Goal: Transaction & Acquisition: Obtain resource

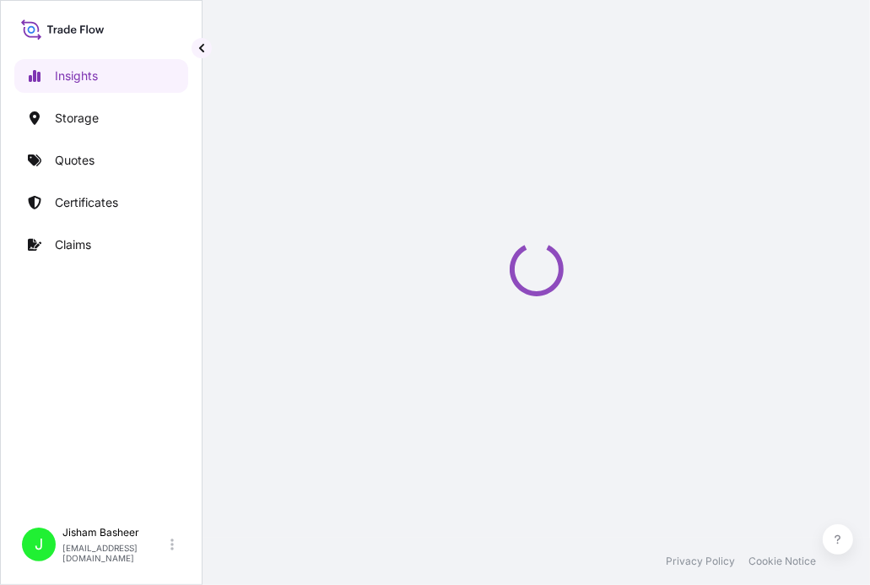
select select "2025"
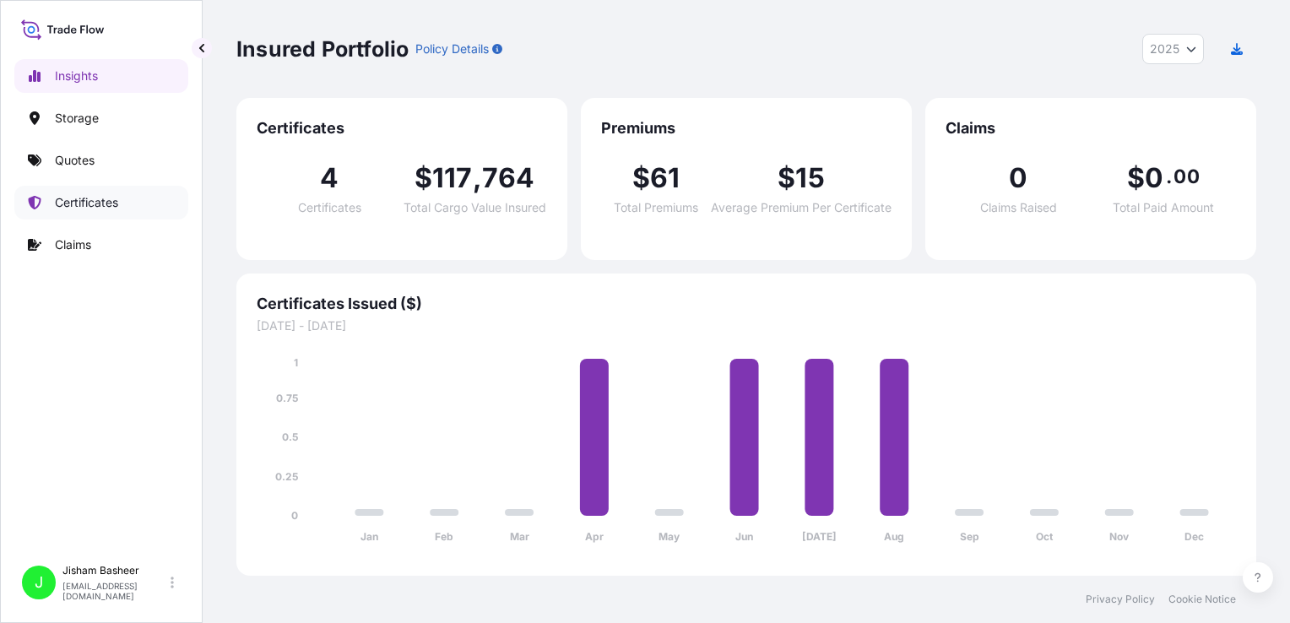
click at [98, 202] on p "Certificates" at bounding box center [86, 202] width 63 height 17
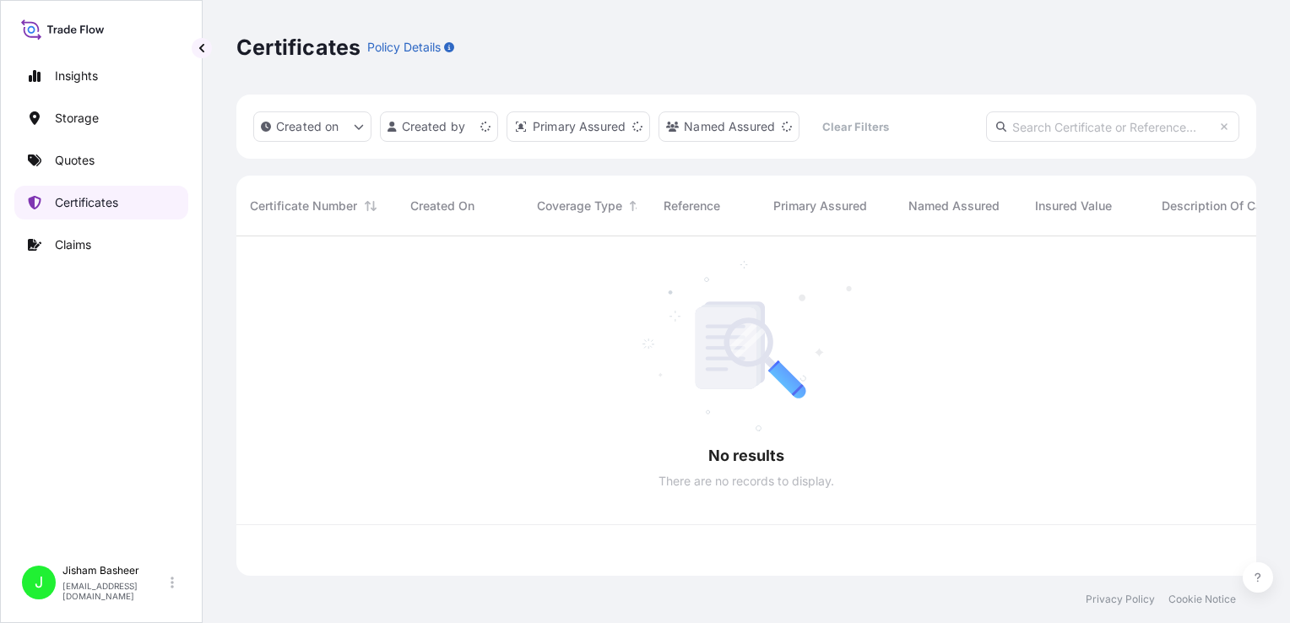
scroll to position [336, 1006]
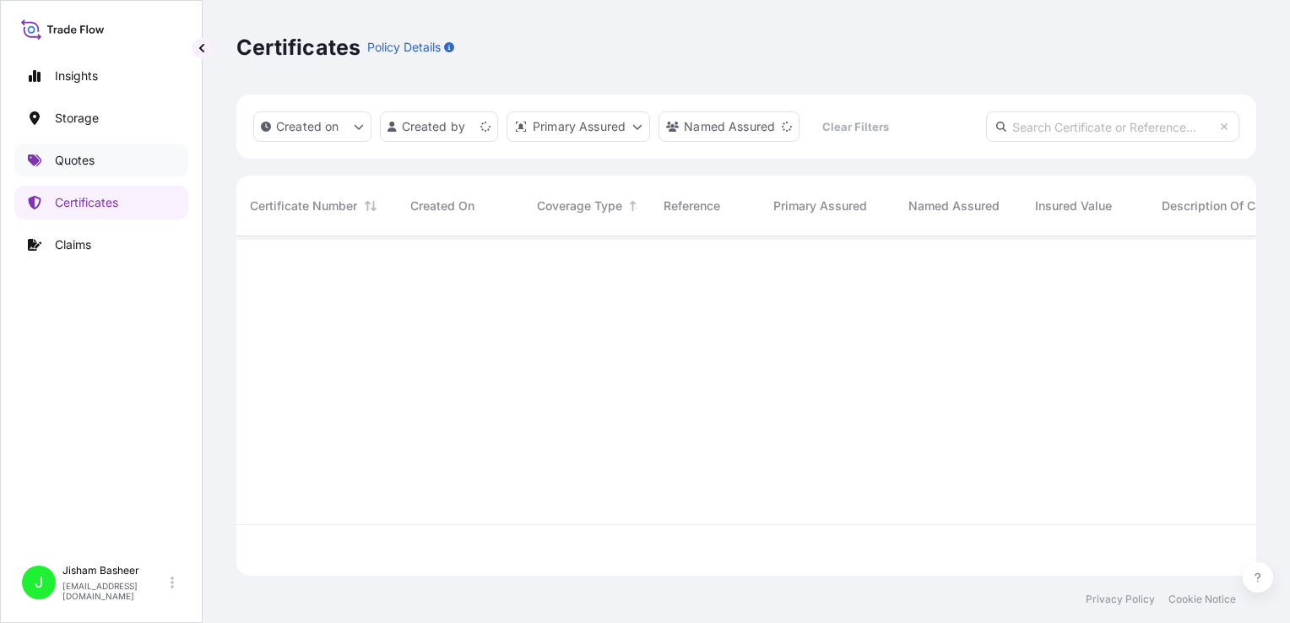
click at [98, 168] on link "Quotes" at bounding box center [101, 161] width 174 height 34
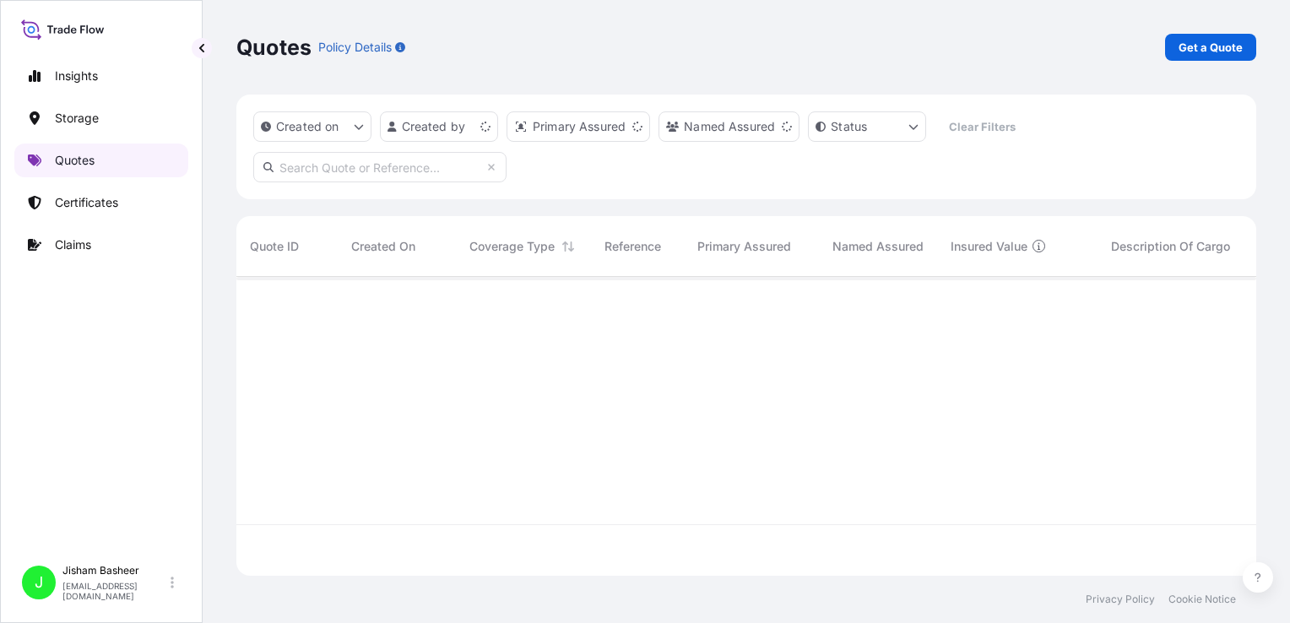
scroll to position [296, 1006]
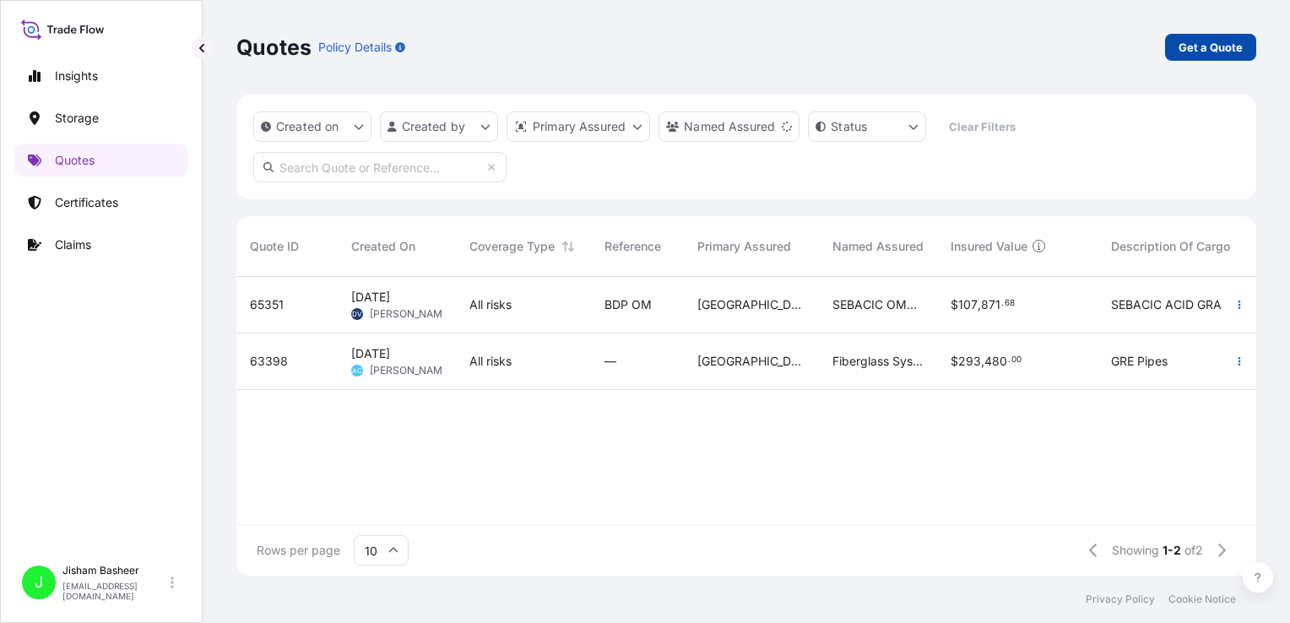
click at [882, 50] on p "Get a Quote" at bounding box center [1211, 47] width 64 height 17
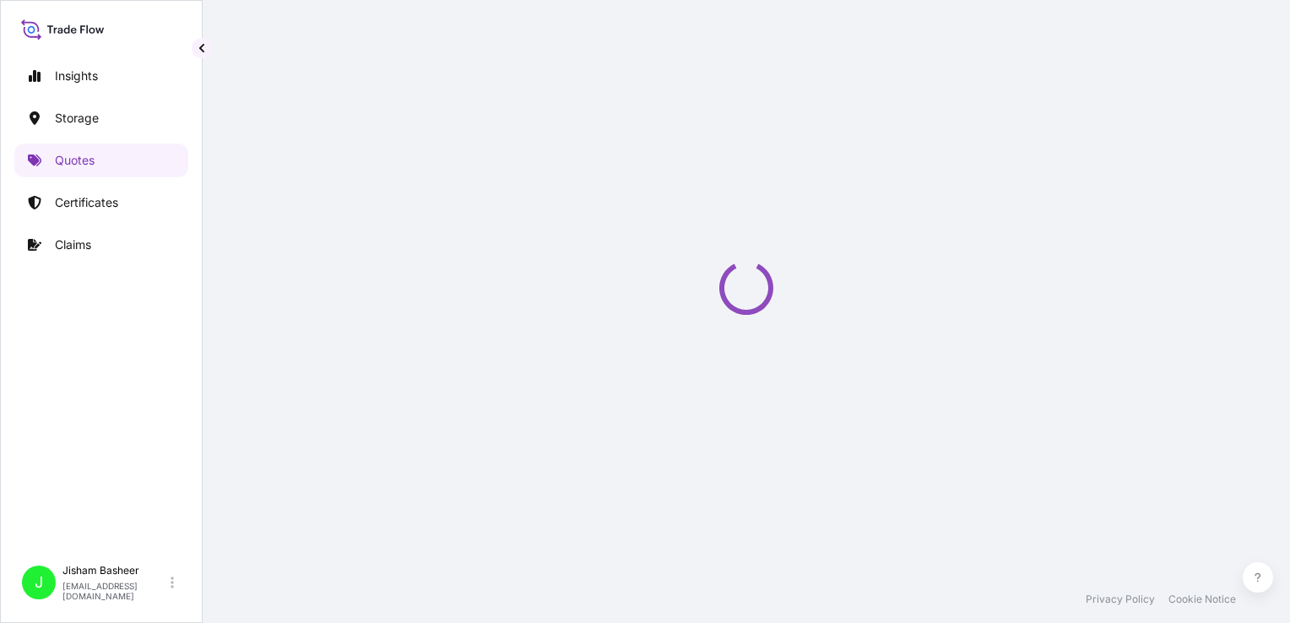
select select "Water"
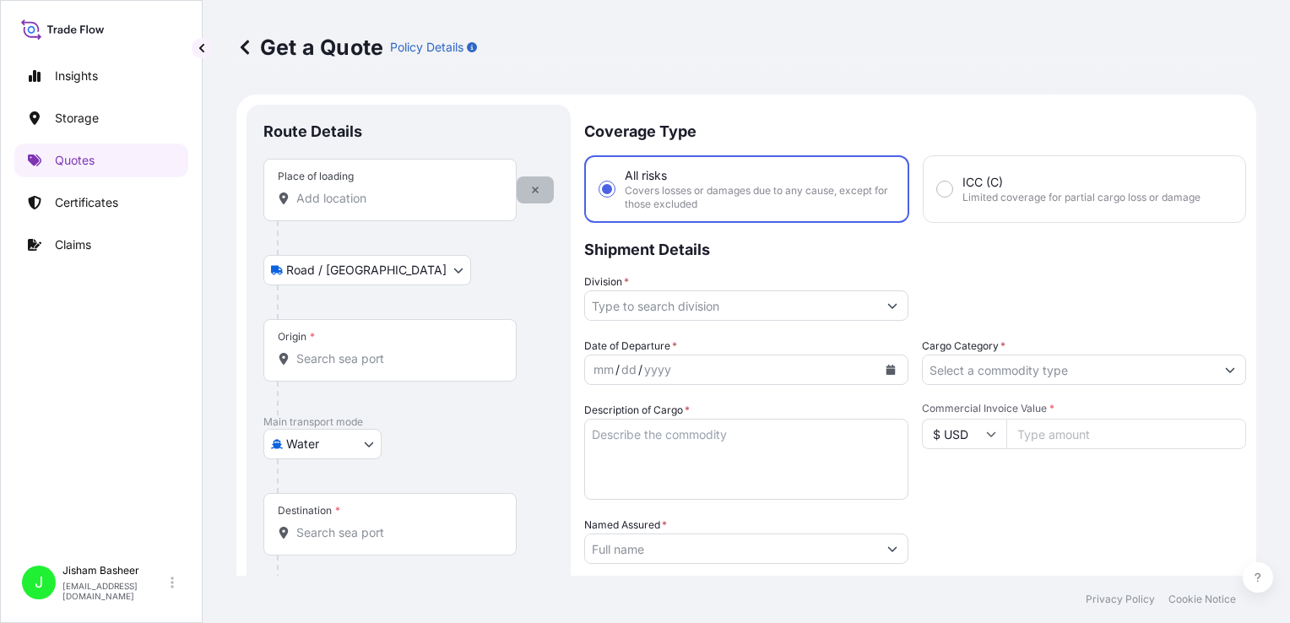
click at [534, 188] on icon "button" at bounding box center [535, 190] width 7 height 7
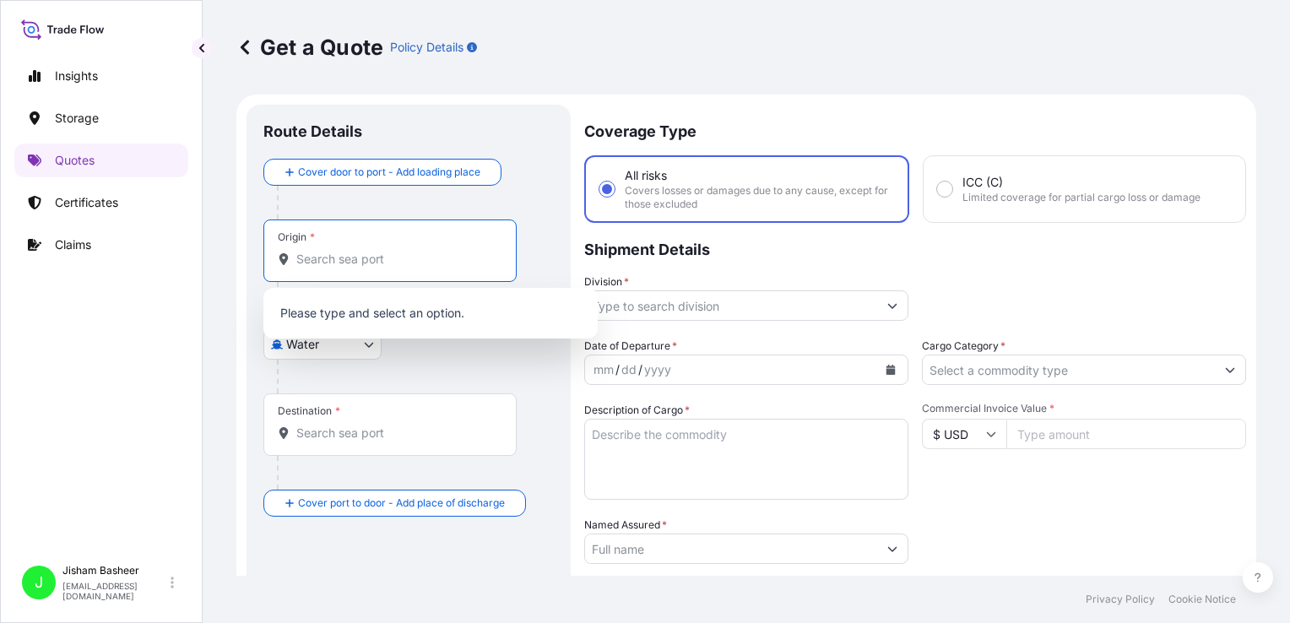
click at [310, 262] on input "Origin *" at bounding box center [395, 259] width 199 height 17
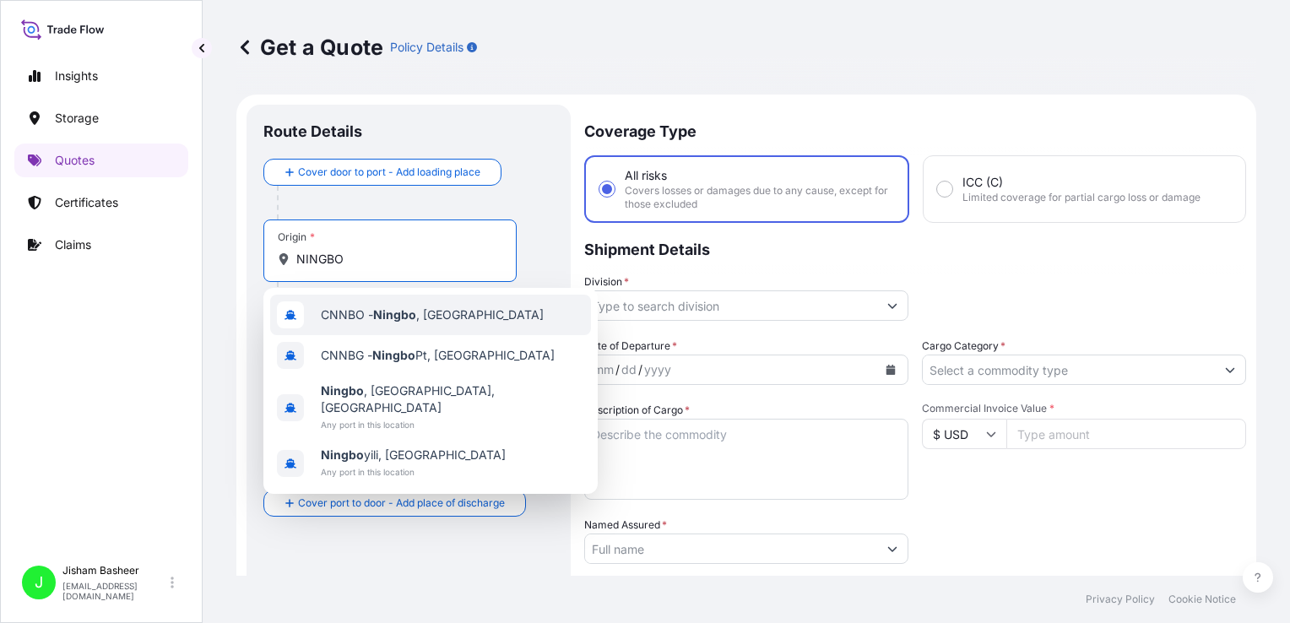
click at [371, 317] on span "CNNBO - Ningbo , [GEOGRAPHIC_DATA]" at bounding box center [432, 314] width 223 height 17
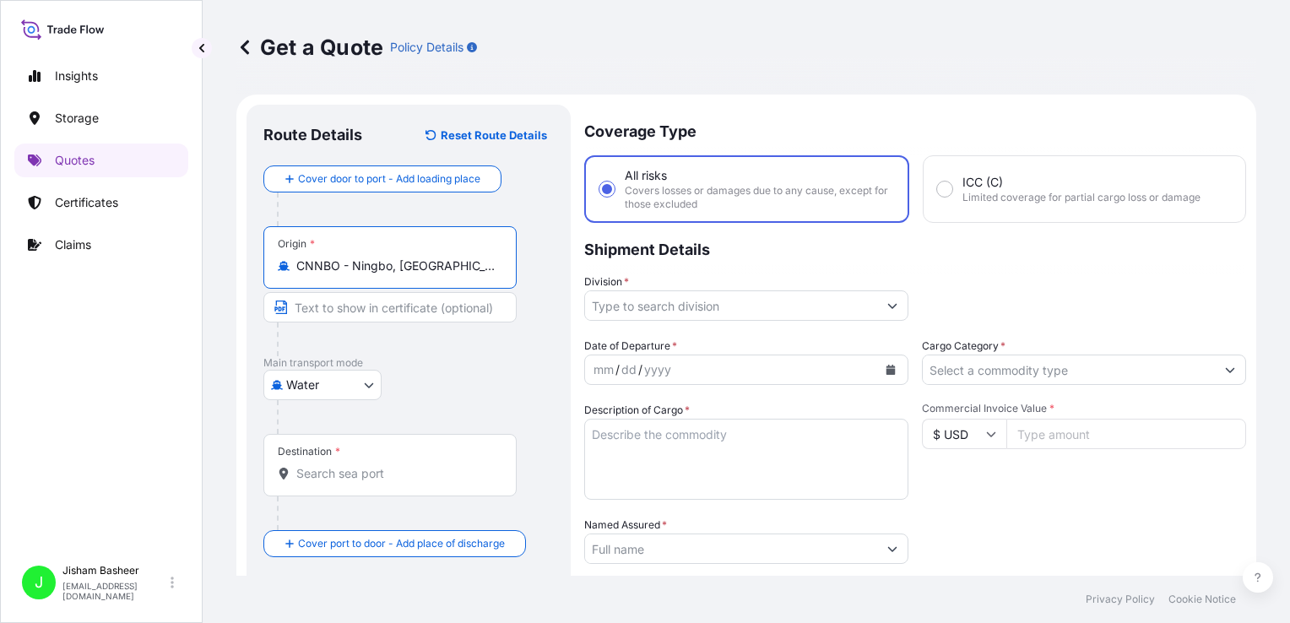
type input "CNNBO - Ningbo, [GEOGRAPHIC_DATA]"
click at [306, 460] on div "Destination *" at bounding box center [389, 465] width 253 height 62
click at [306, 465] on input "Destination *" at bounding box center [395, 473] width 199 height 17
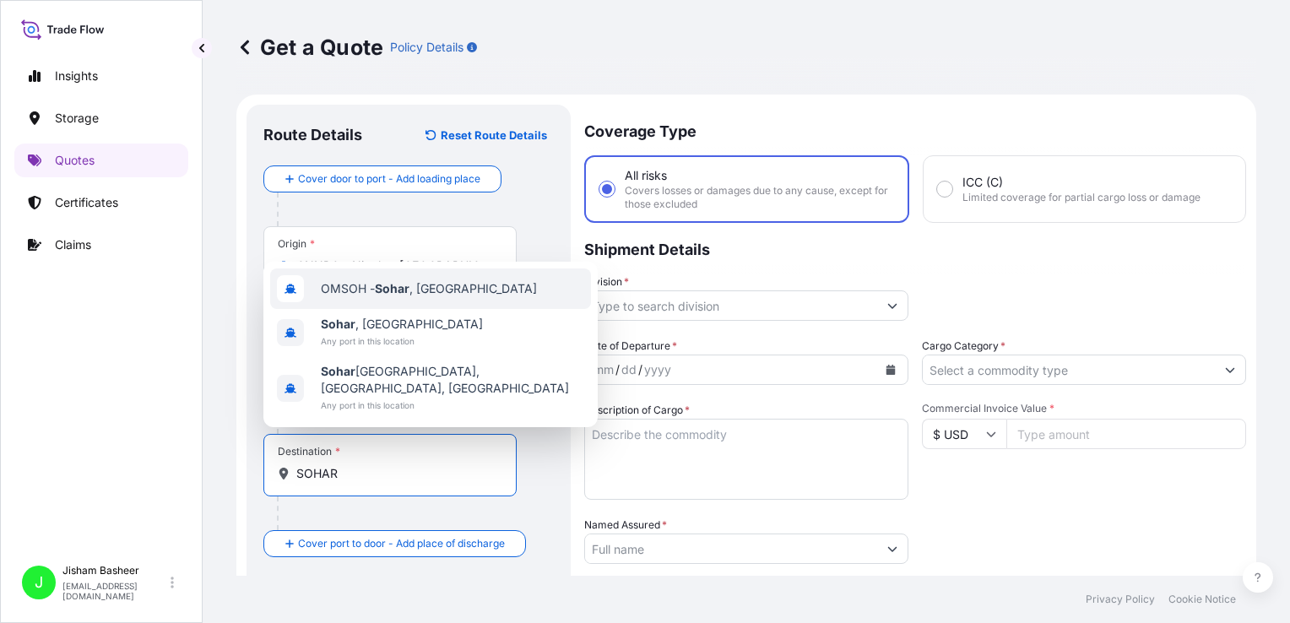
click at [415, 297] on span "OMSOH - [GEOGRAPHIC_DATA] , [GEOGRAPHIC_DATA]" at bounding box center [429, 288] width 216 height 17
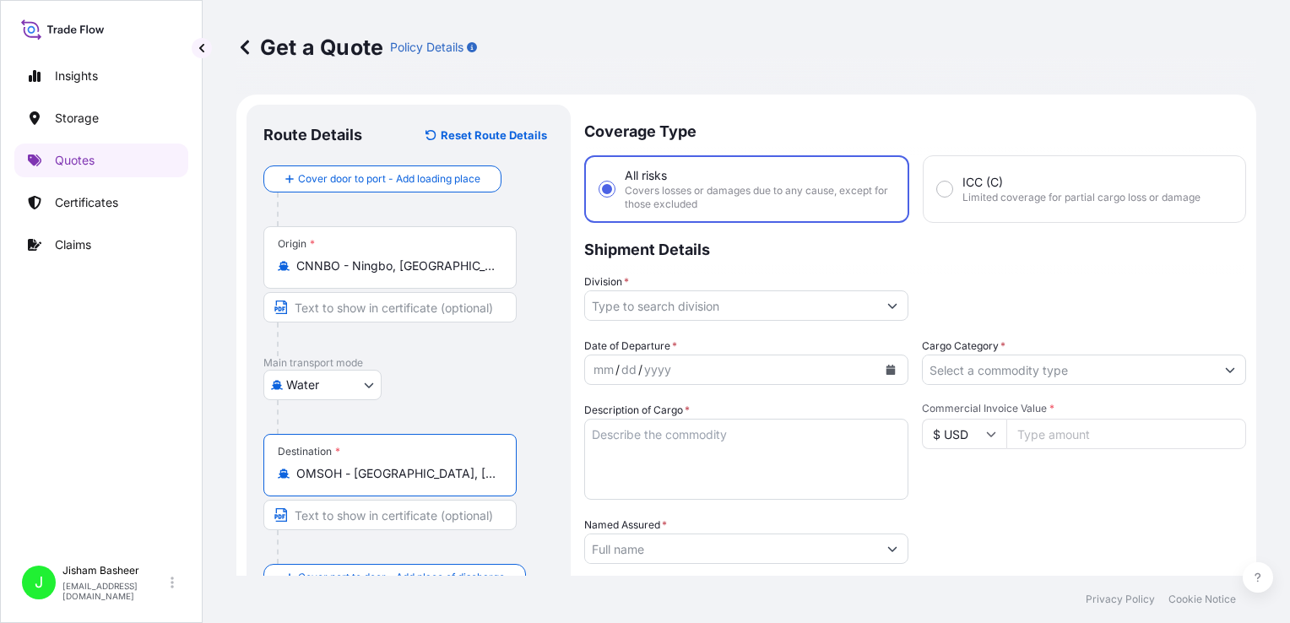
type input "OMSOH - [GEOGRAPHIC_DATA], [GEOGRAPHIC_DATA]"
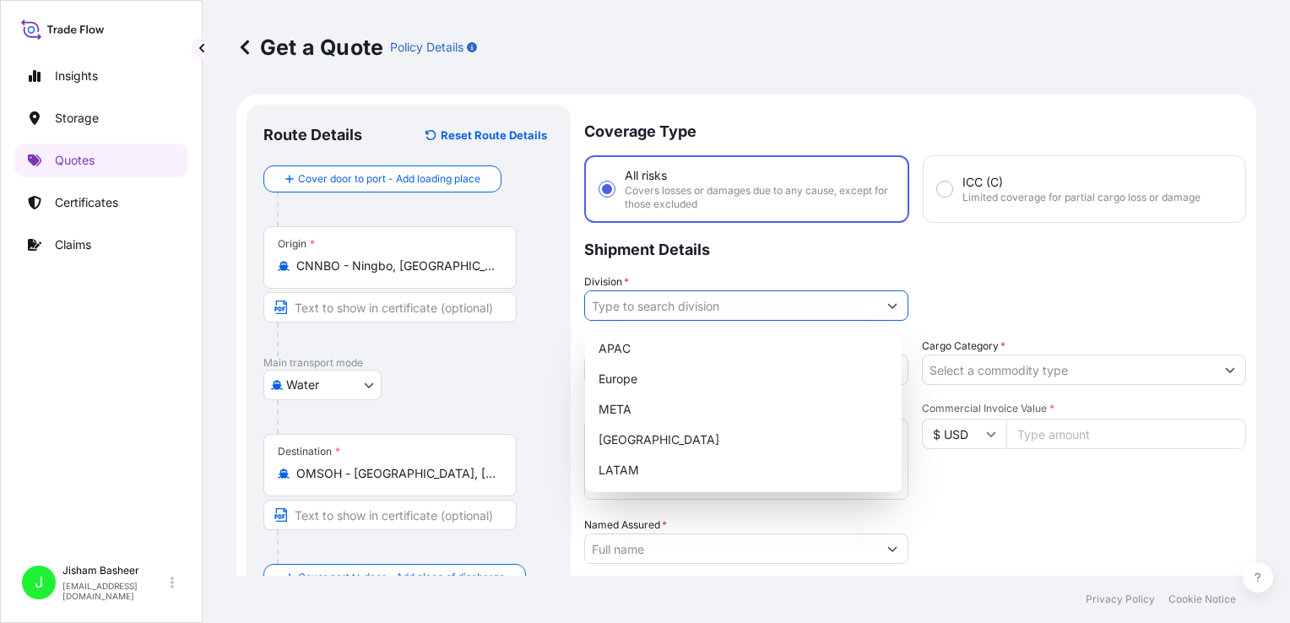
click at [695, 298] on input "Division *" at bounding box center [731, 305] width 292 height 30
click at [624, 416] on div "META" at bounding box center [743, 409] width 303 height 30
type input "META"
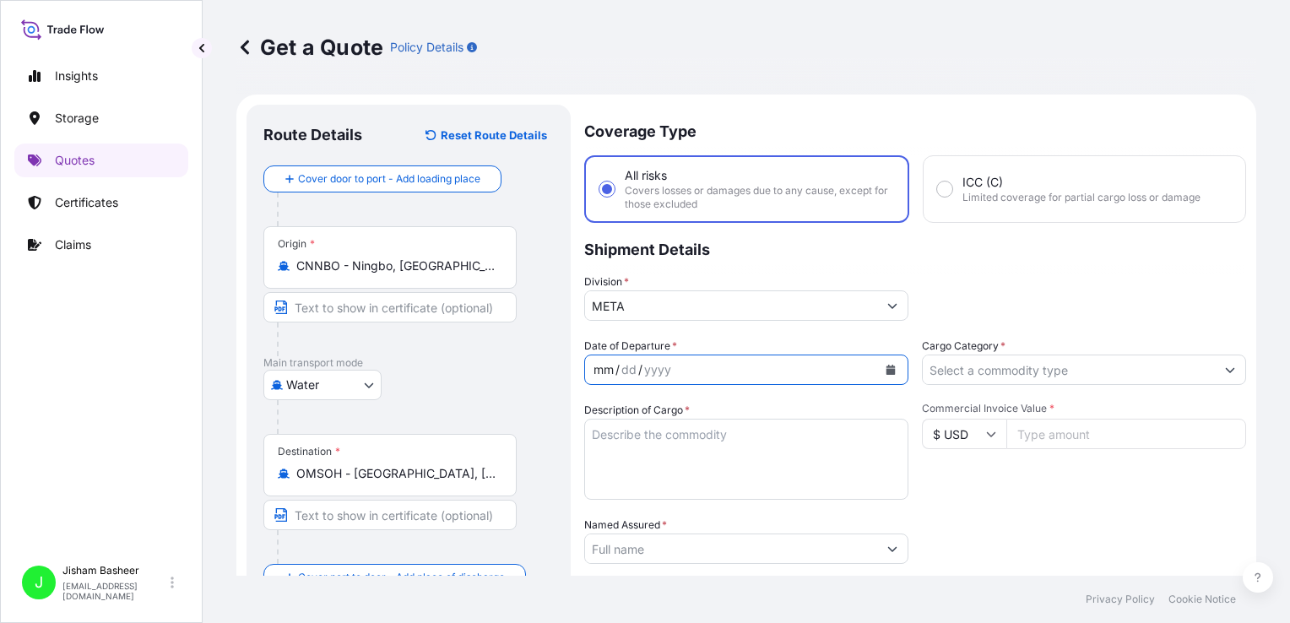
click at [687, 374] on div "mm / dd / yyyy" at bounding box center [731, 370] width 292 height 30
click at [882, 365] on icon "Calendar" at bounding box center [891, 370] width 9 height 10
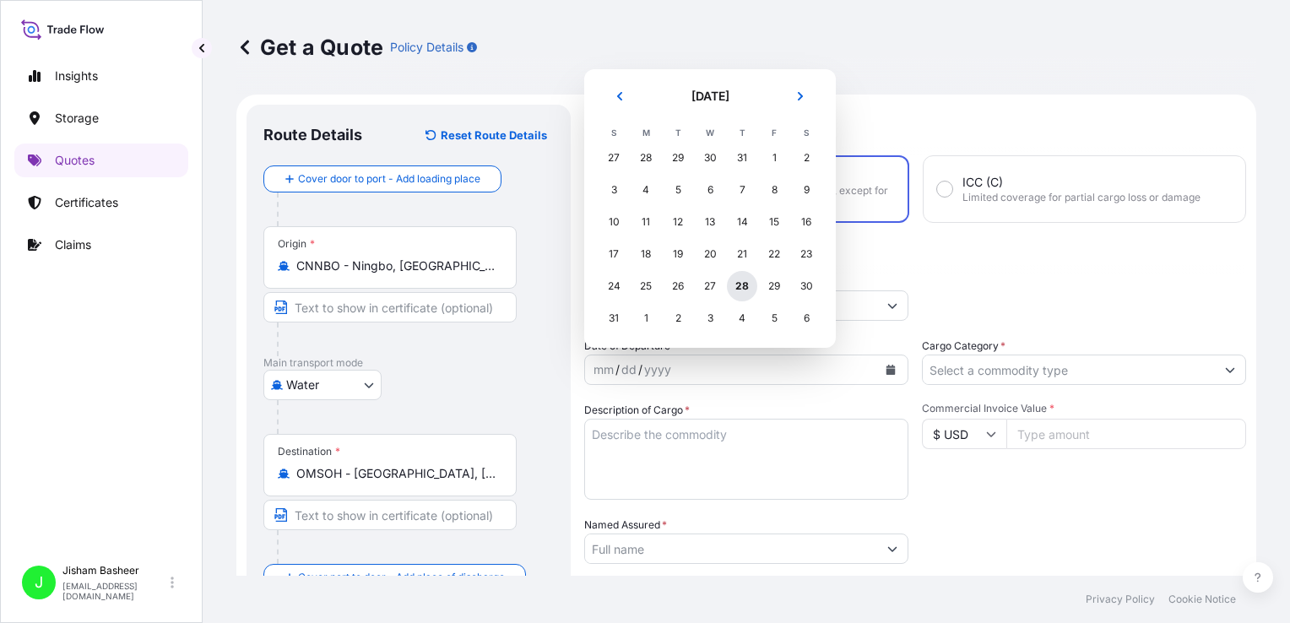
click at [745, 290] on div "28" at bounding box center [742, 286] width 30 height 30
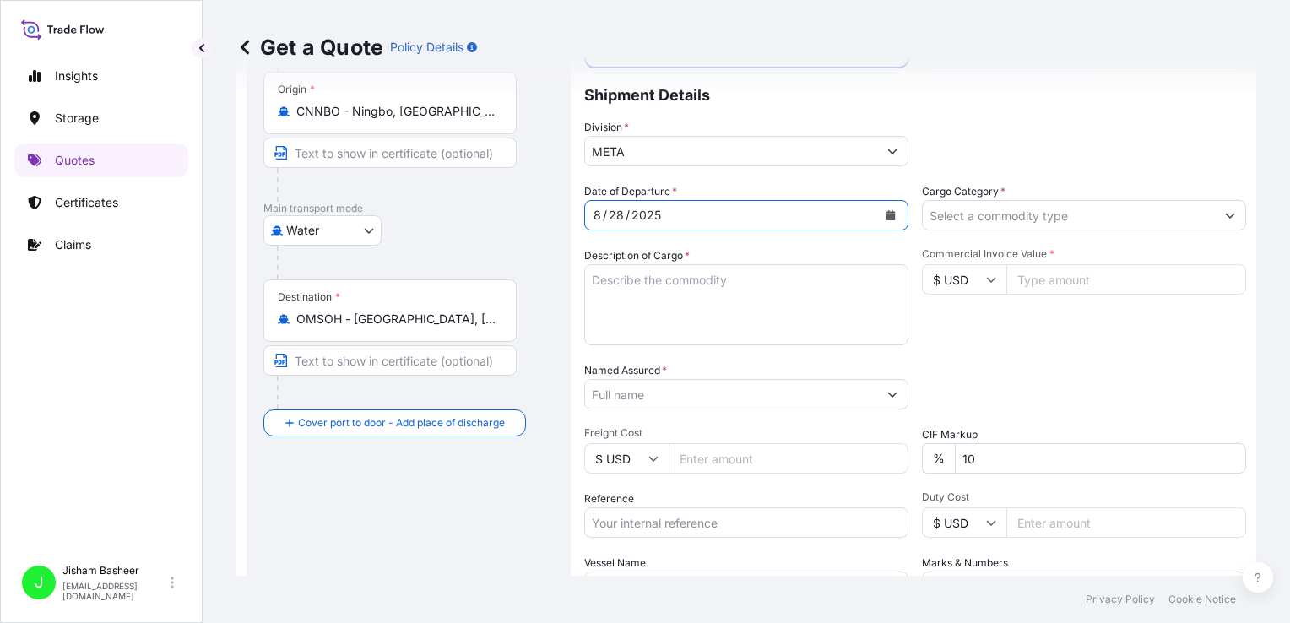
scroll to position [157, 0]
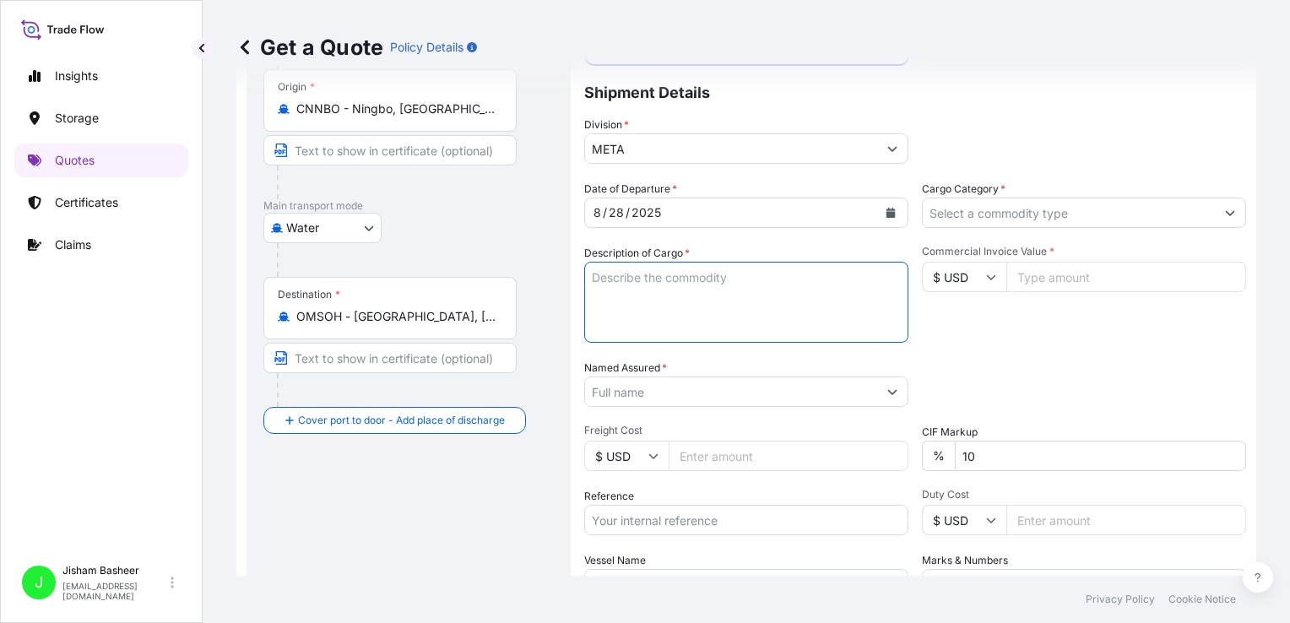
click at [665, 275] on textarea "Description of Cargo *" at bounding box center [746, 302] width 324 height 81
type textarea "l"
type textarea "LIGHTS"
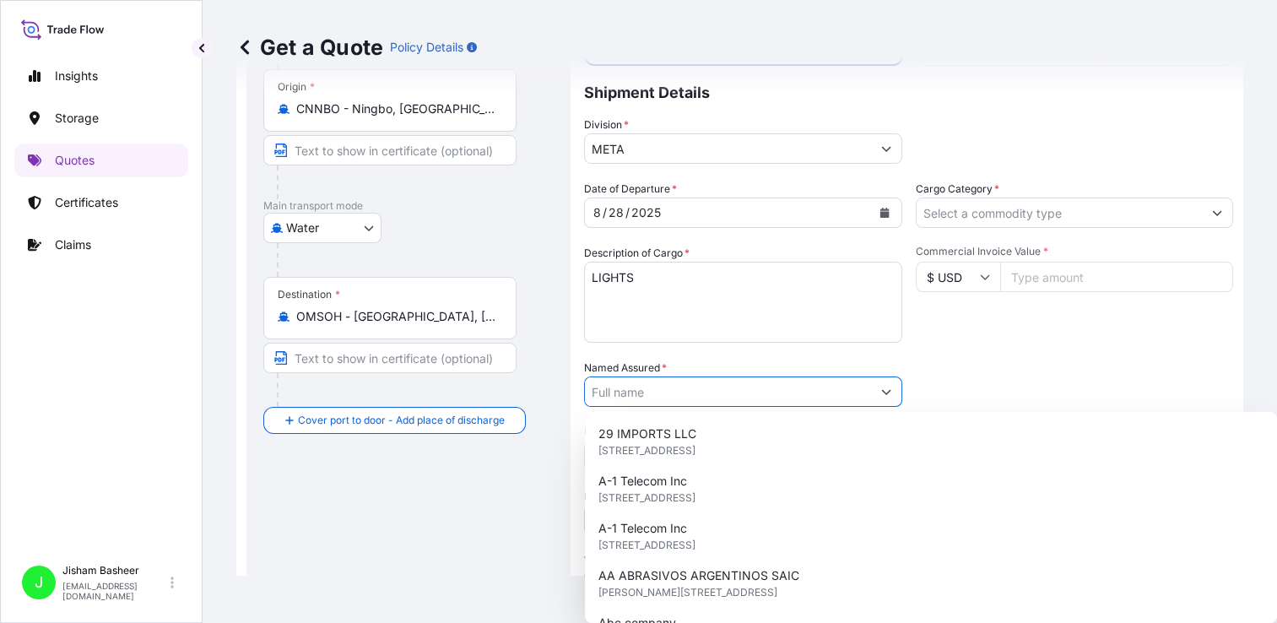
click at [678, 396] on input "Named Assured *" at bounding box center [728, 392] width 286 height 30
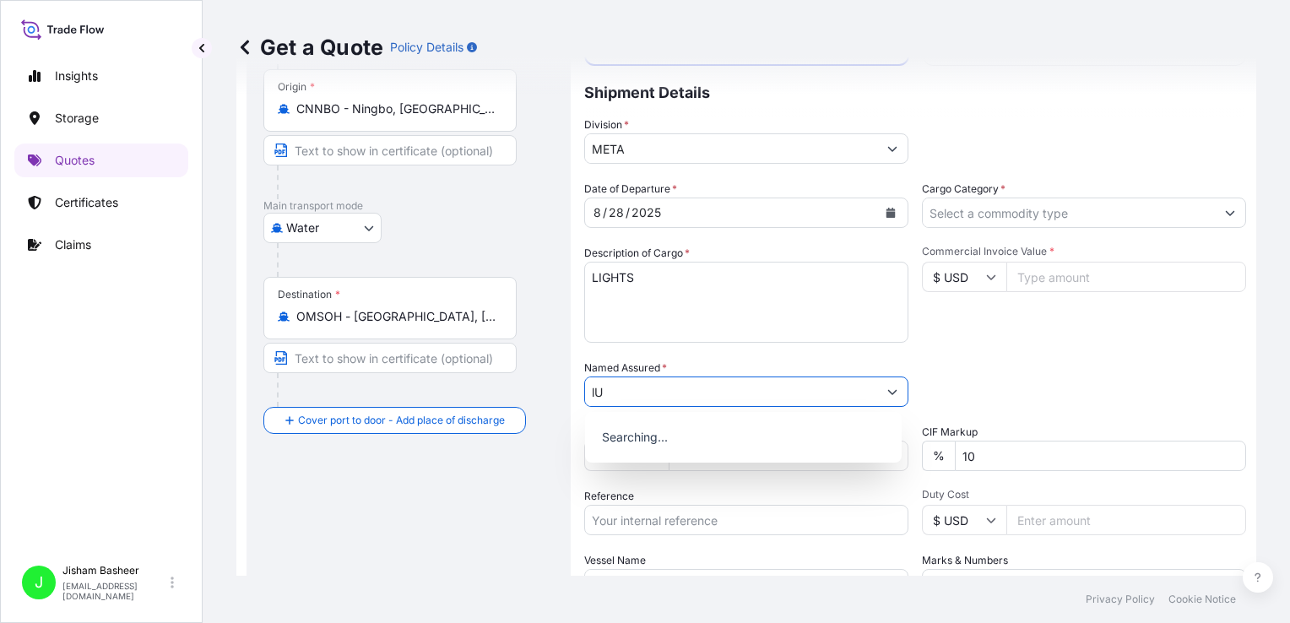
type input "l"
type input "LUXURY HOMES"
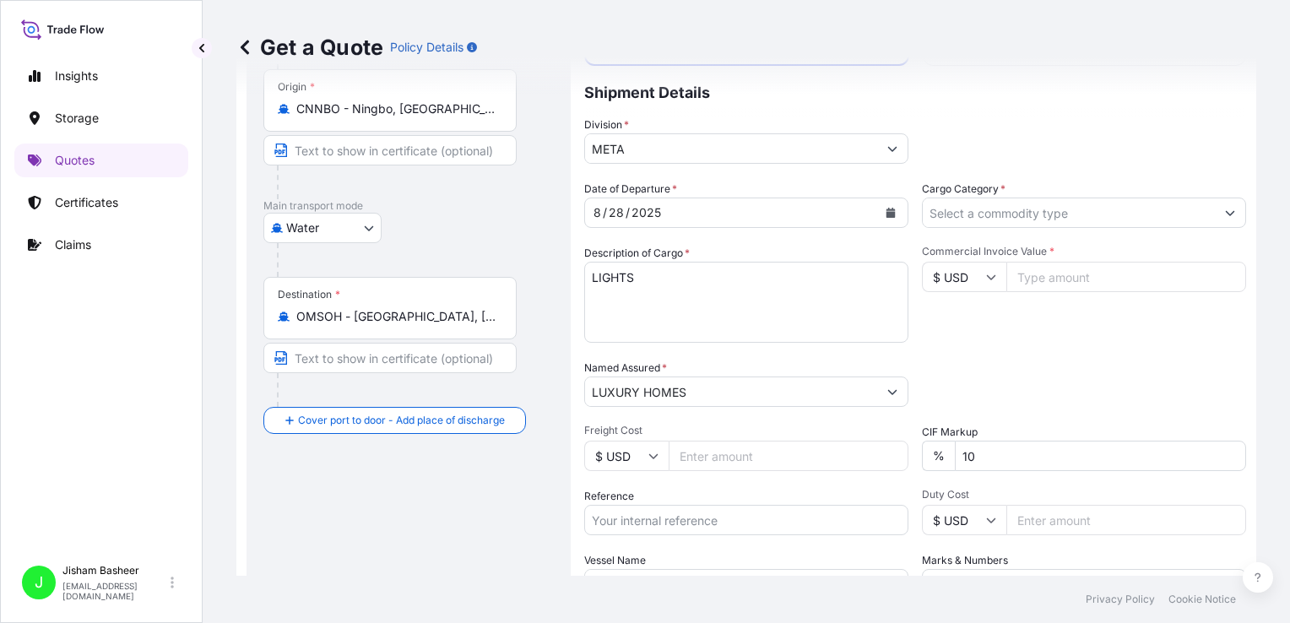
click at [830, 344] on div "Date of Departure * [DATE] Cargo Category * Description of Cargo * LIGHTS Comme…" at bounding box center [915, 390] width 662 height 419
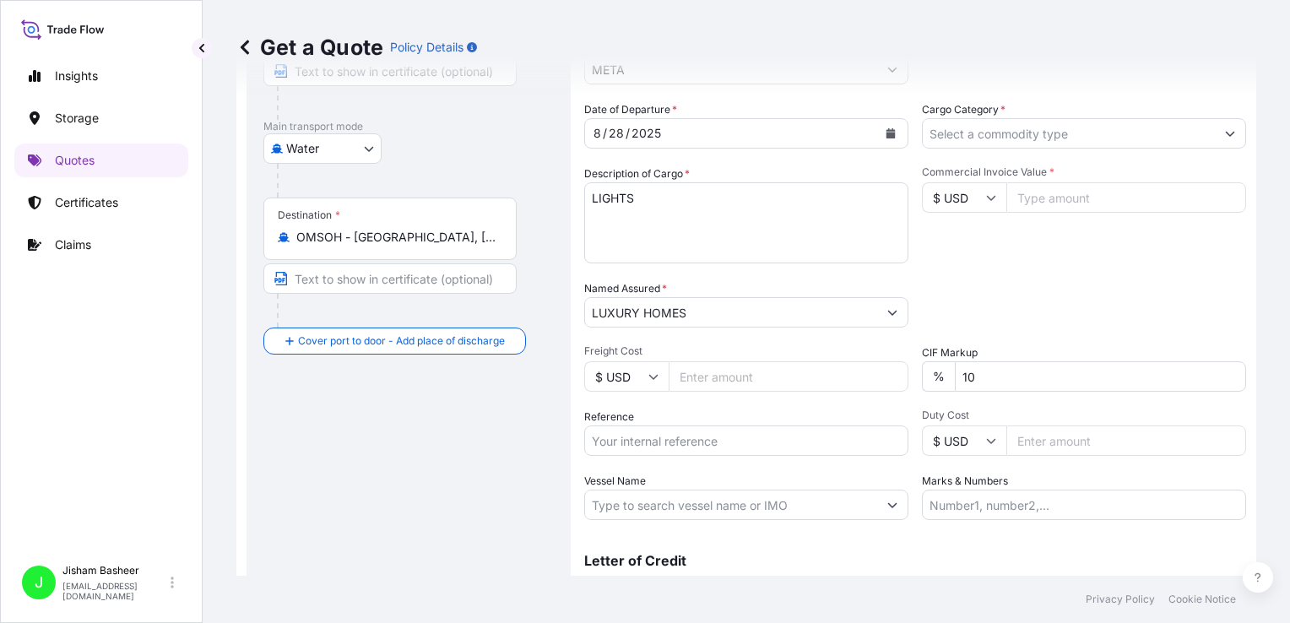
scroll to position [241, 0]
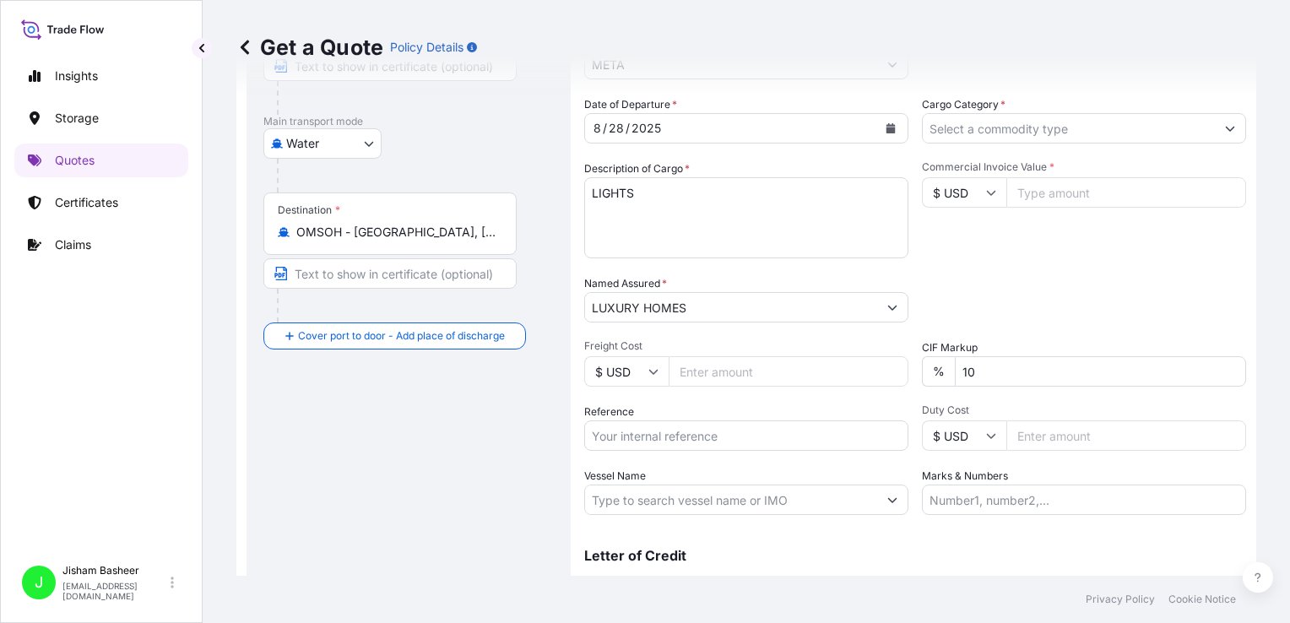
click at [723, 371] on input "Freight Cost" at bounding box center [789, 371] width 240 height 30
type input "2"
type input "1200"
click at [882, 200] on input "Commercial Invoice Value *" at bounding box center [1126, 192] width 240 height 30
type input "2"
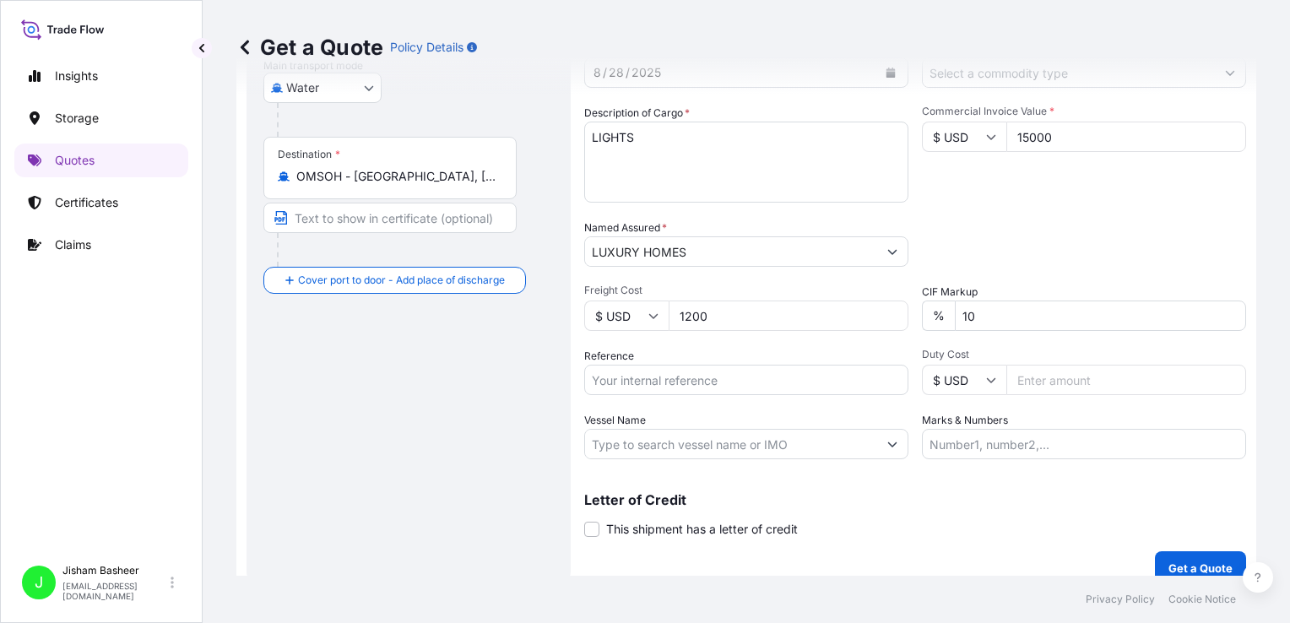
scroll to position [314, 0]
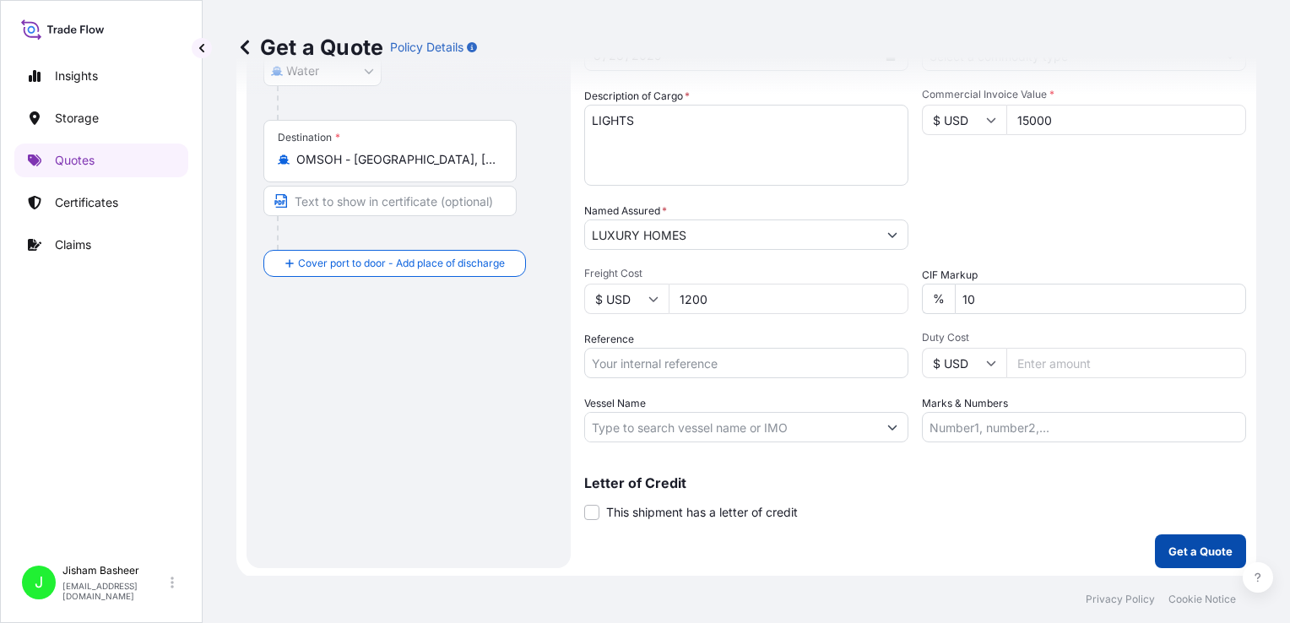
type input "15000"
click at [882, 544] on p "Get a Quote" at bounding box center [1201, 551] width 64 height 17
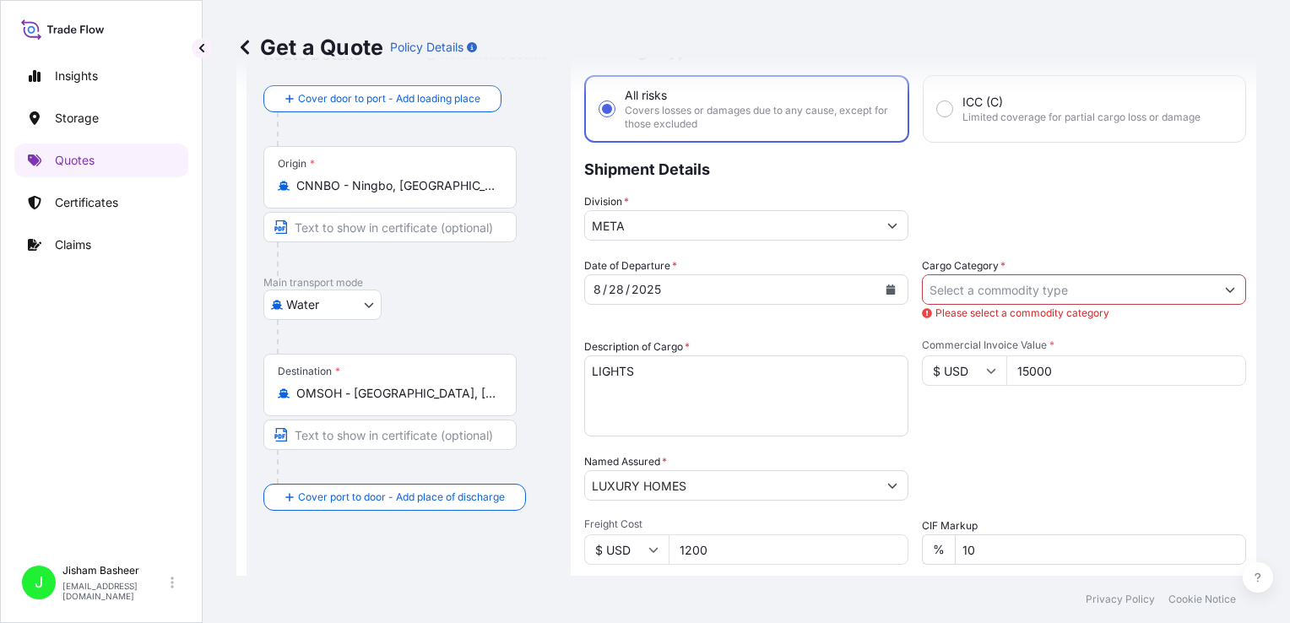
scroll to position [78, 0]
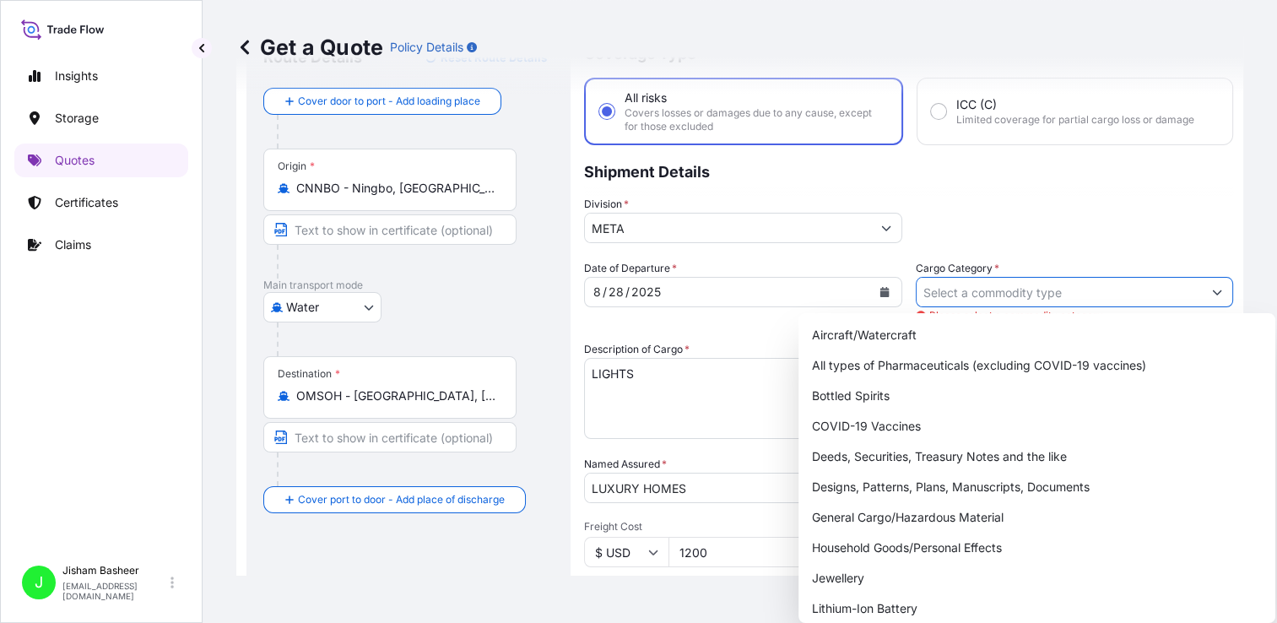
click at [882, 284] on input "Cargo Category *" at bounding box center [1060, 292] width 286 height 30
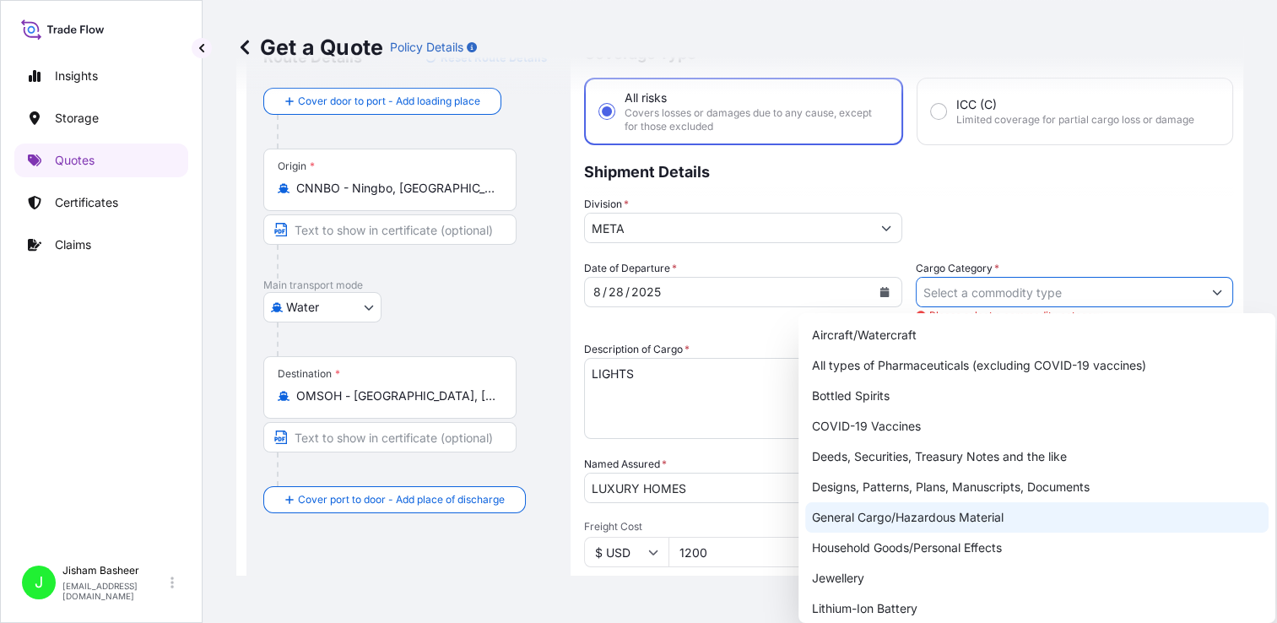
click at [882, 512] on div "General Cargo/Hazardous Material" at bounding box center [1037, 517] width 464 height 30
type input "General Cargo/Hazardous Material"
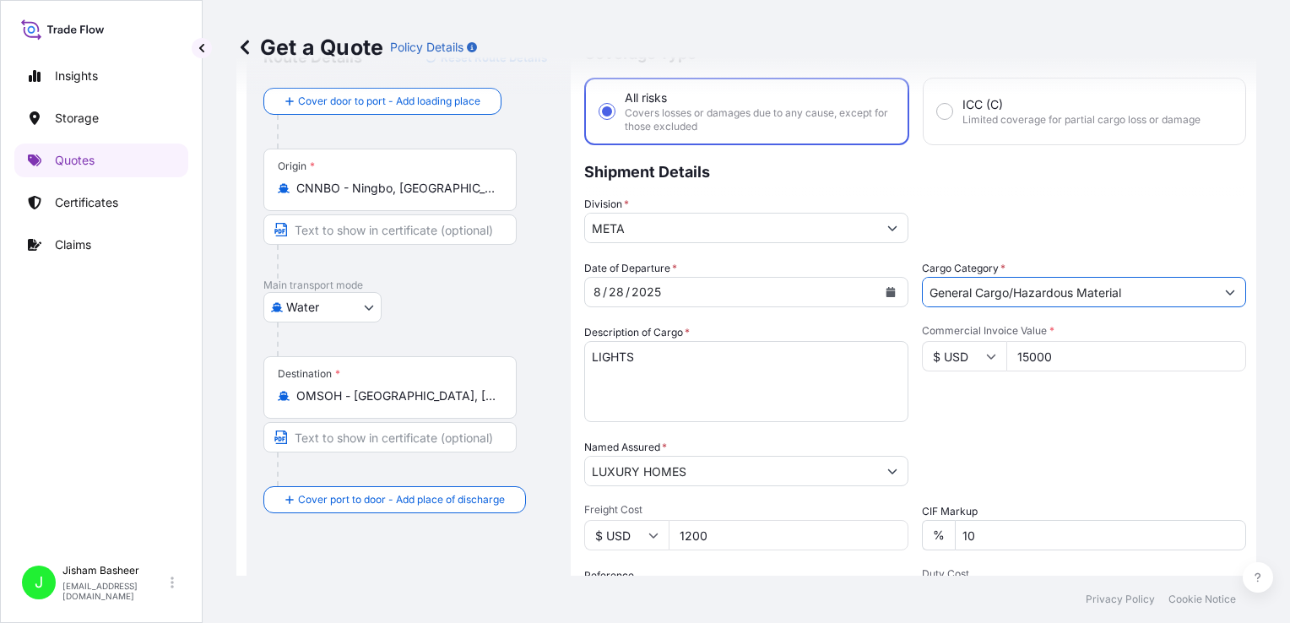
scroll to position [314, 0]
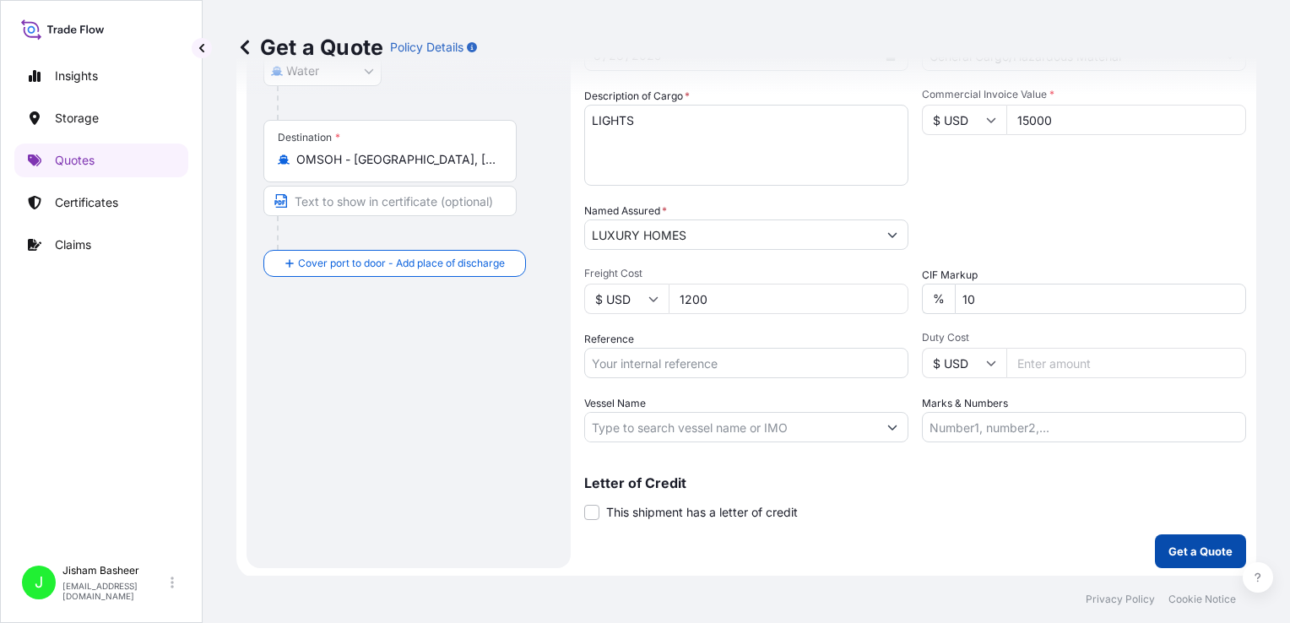
click at [882, 547] on button "Get a Quote" at bounding box center [1200, 551] width 91 height 34
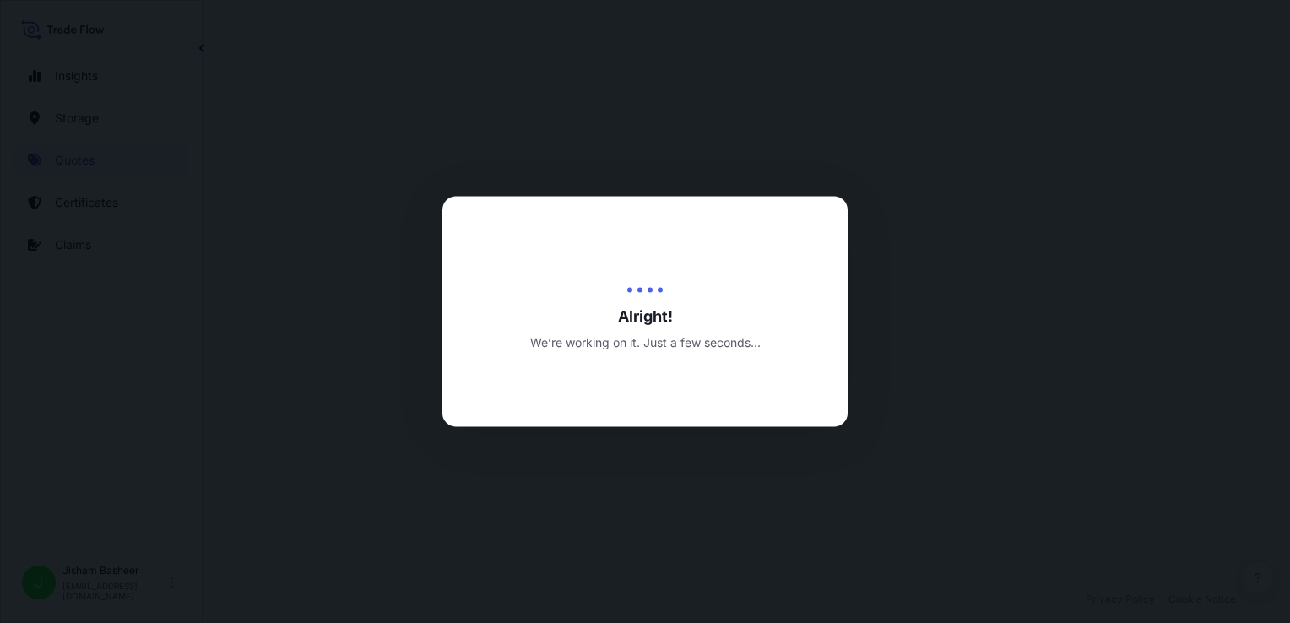
select select "Water"
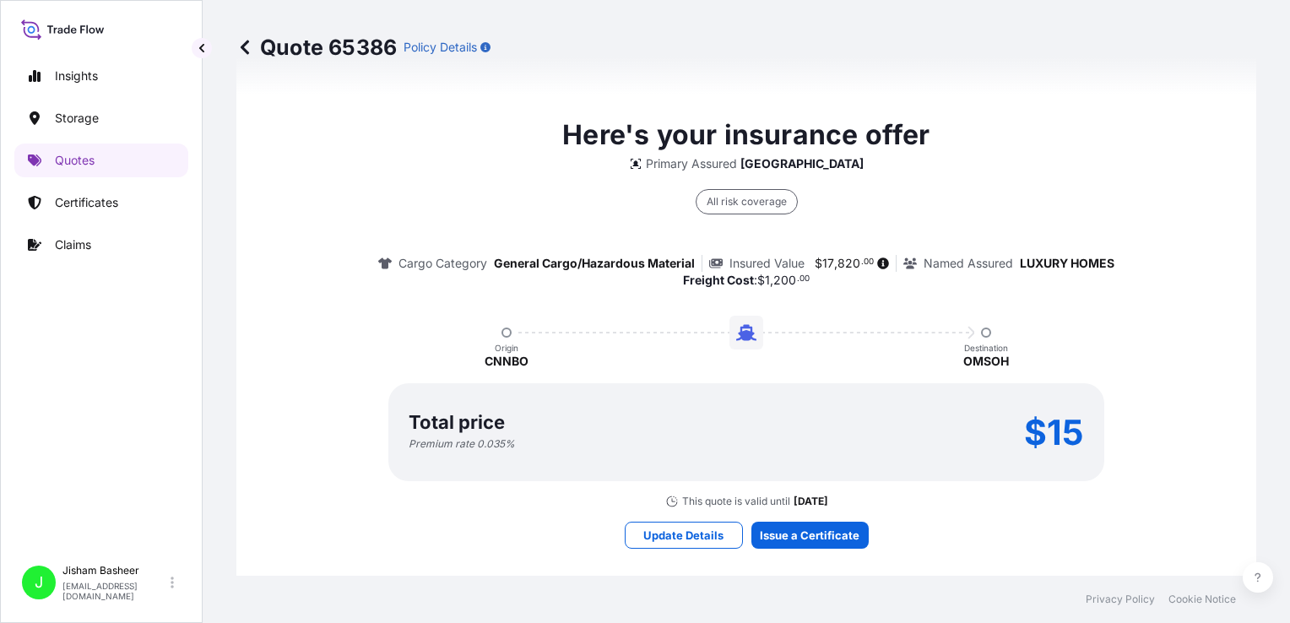
scroll to position [1219, 0]
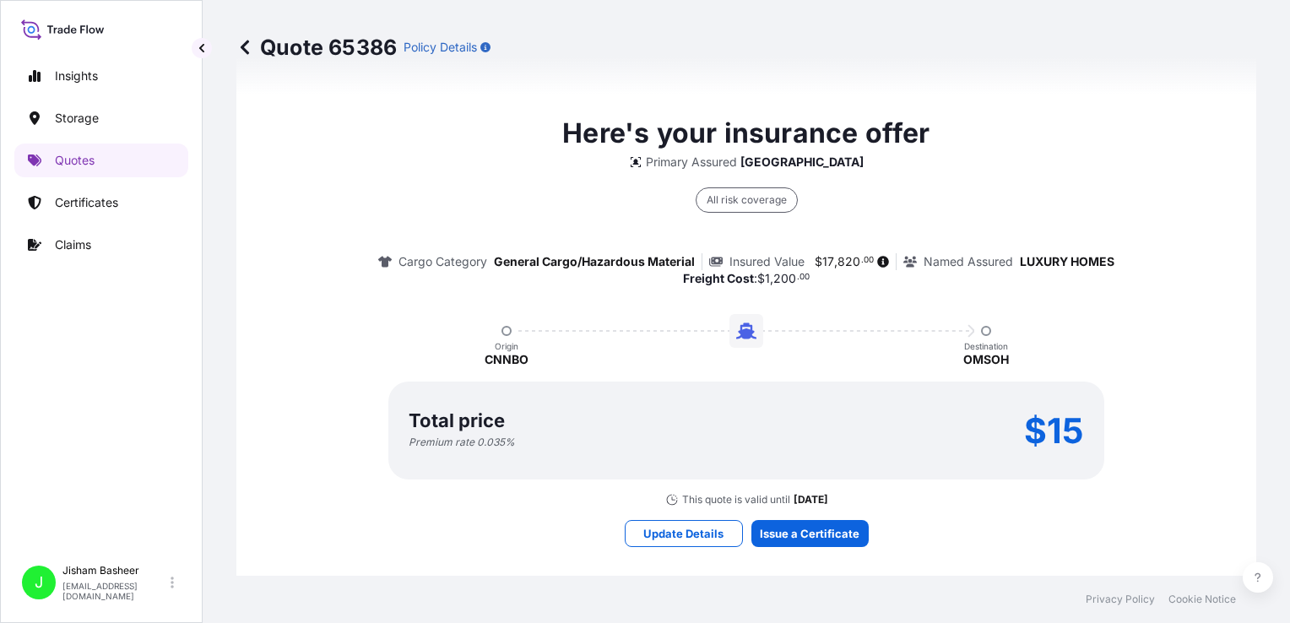
click at [643, 160] on icon at bounding box center [636, 162] width 14 height 14
click at [753, 195] on div "All risk coverage" at bounding box center [747, 199] width 102 height 25
click at [836, 120] on p "Here's your insurance offer" at bounding box center [745, 133] width 367 height 41
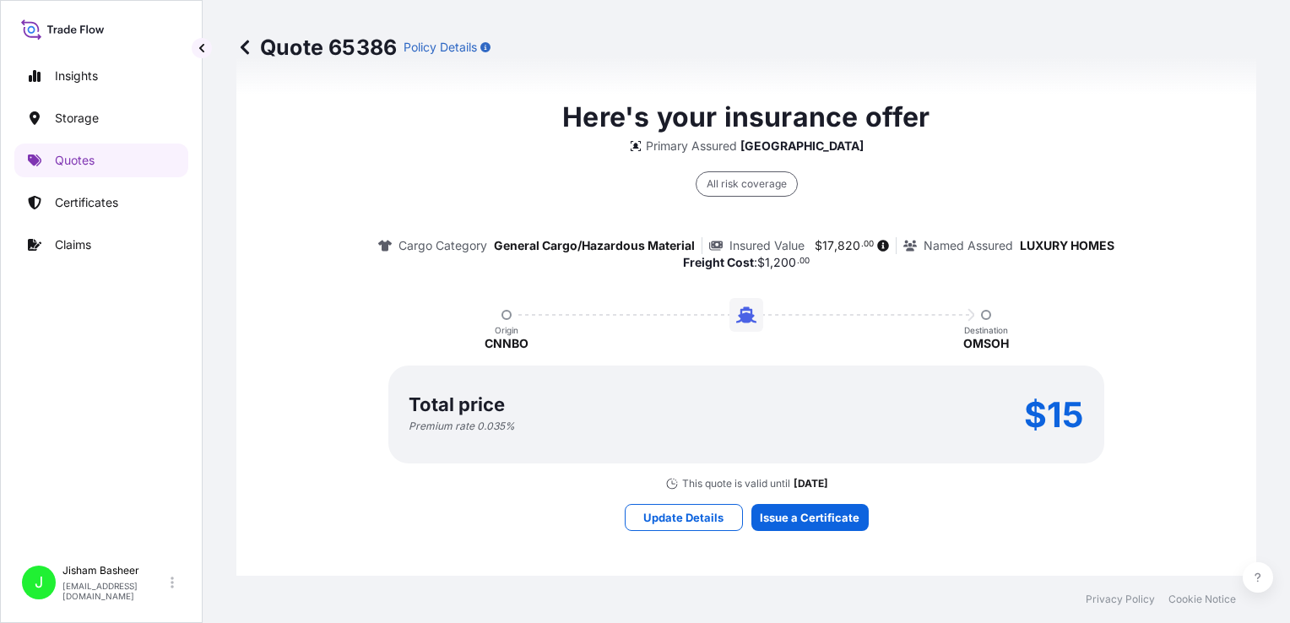
scroll to position [1324, 0]
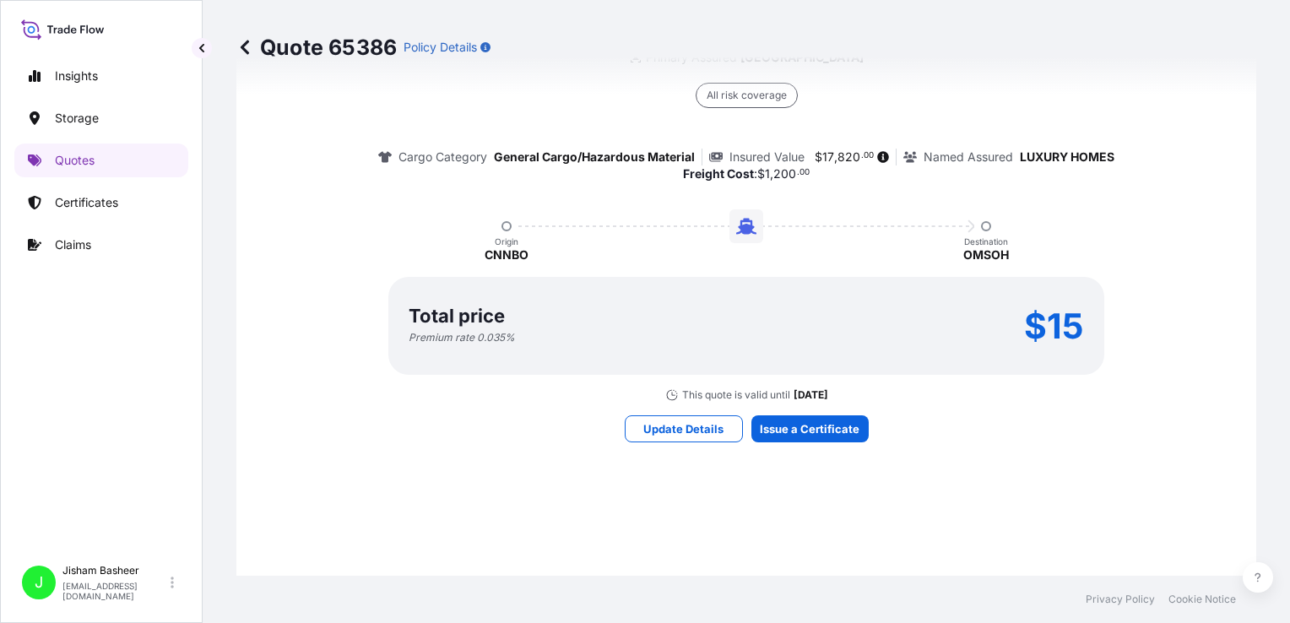
click at [634, 329] on div "Total price Premium rate 0.035 % $15" at bounding box center [746, 325] width 675 height 37
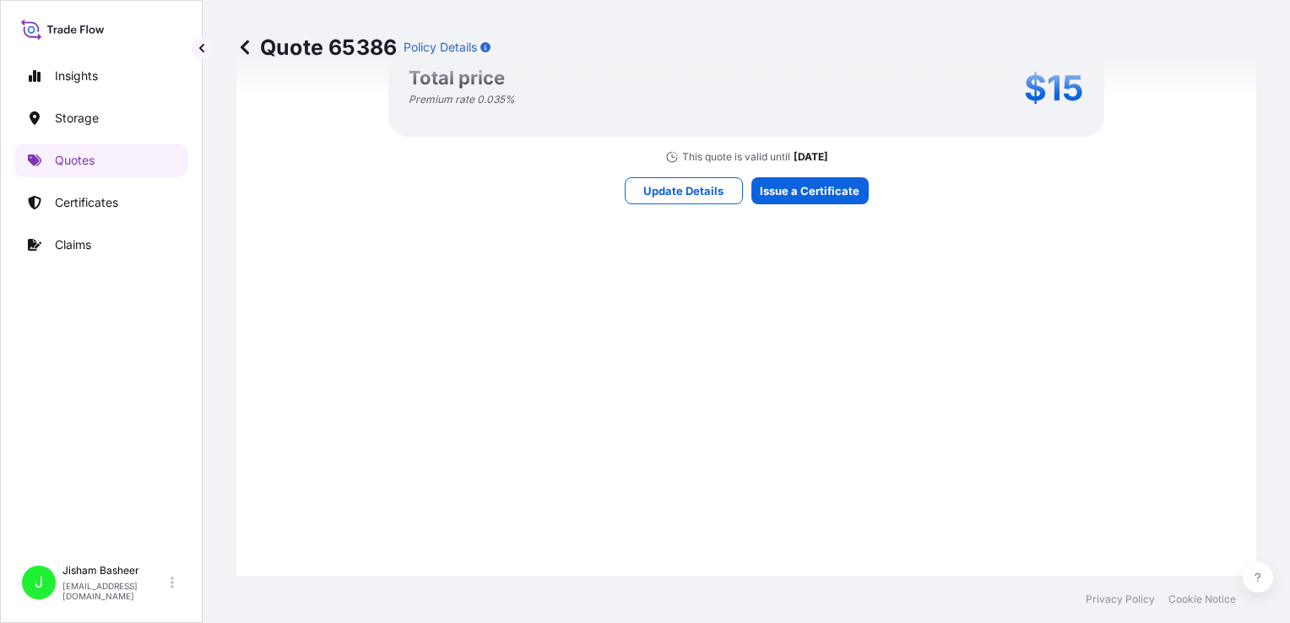
scroll to position [1608, 0]
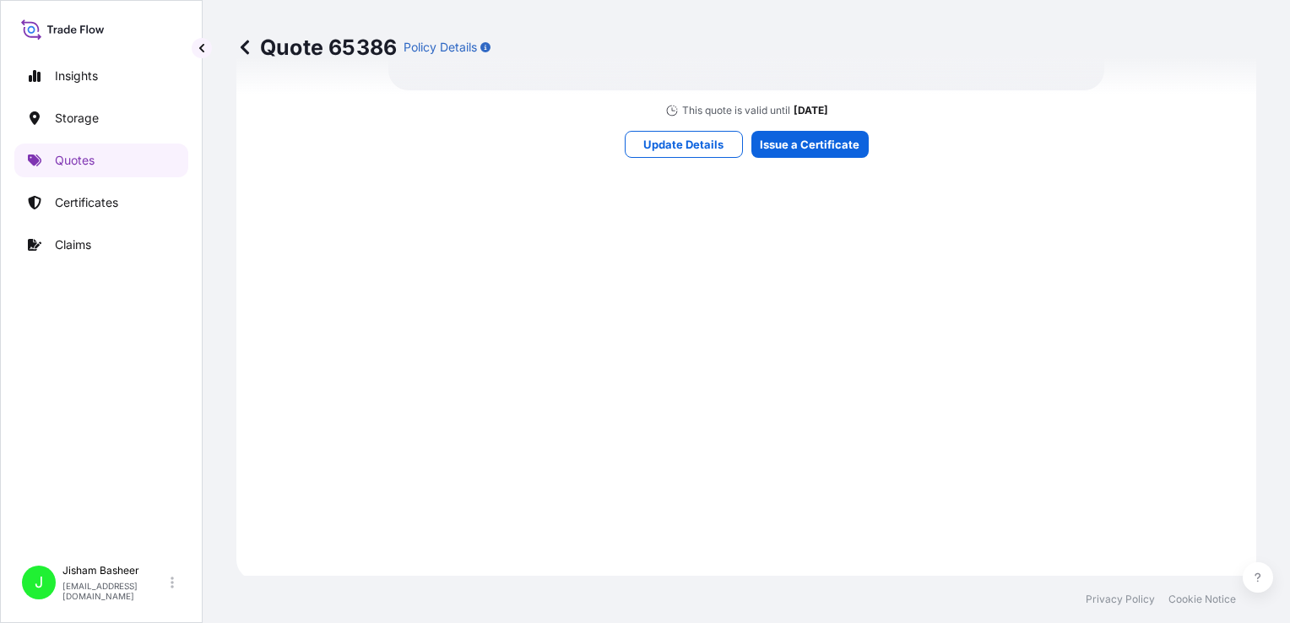
click at [102, 209] on p "Certificates" at bounding box center [86, 202] width 63 height 17
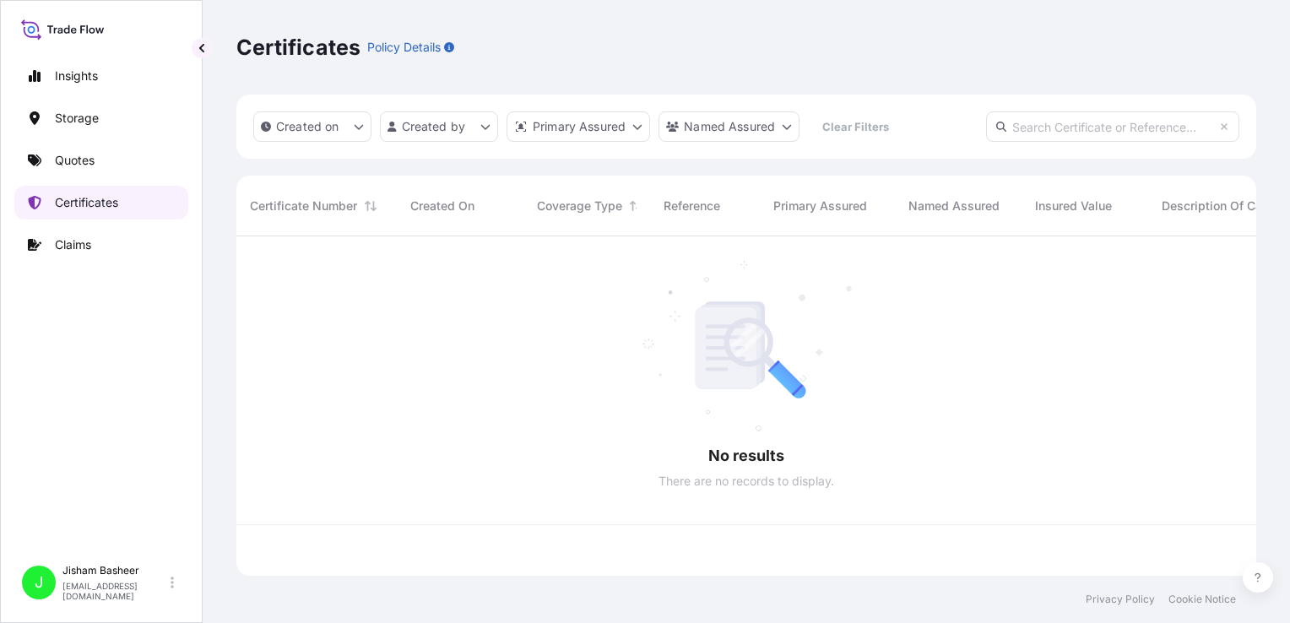
scroll to position [336, 1006]
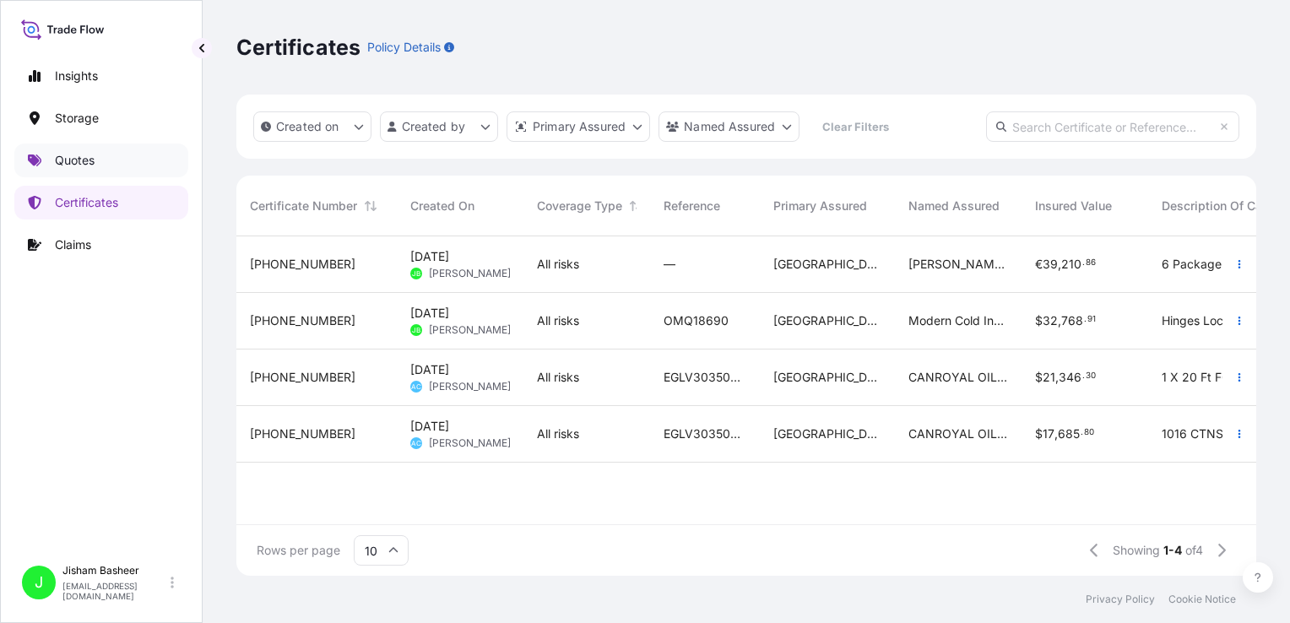
click at [138, 167] on link "Quotes" at bounding box center [101, 161] width 174 height 34
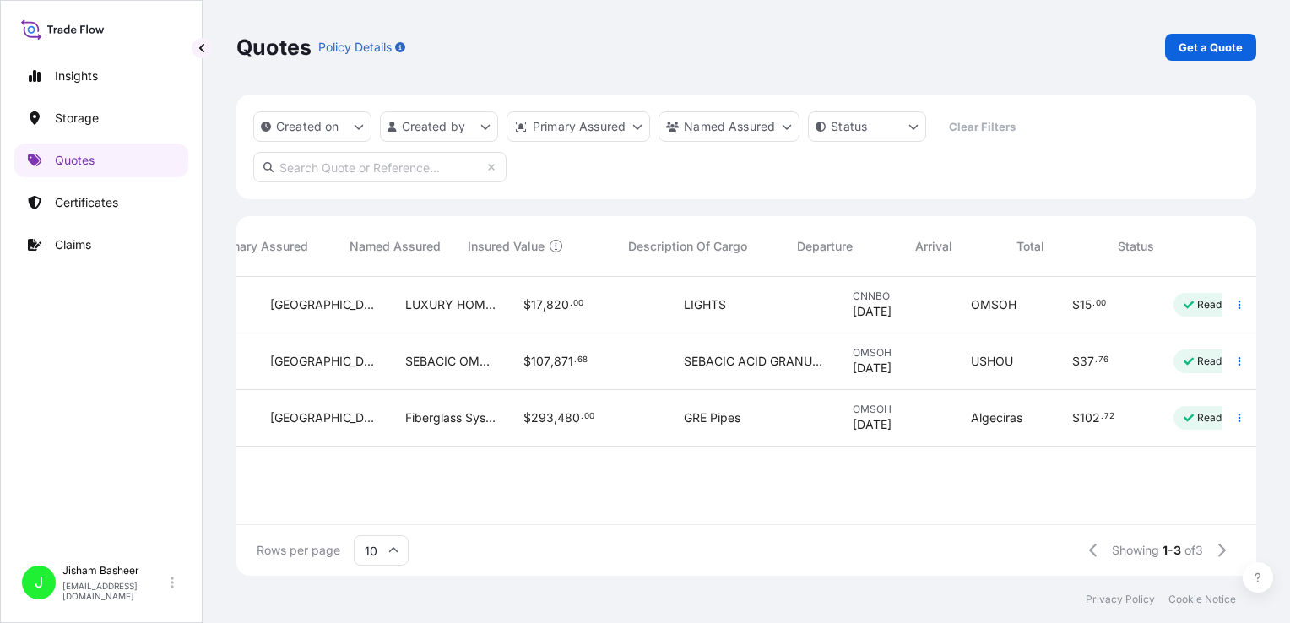
scroll to position [0, 483]
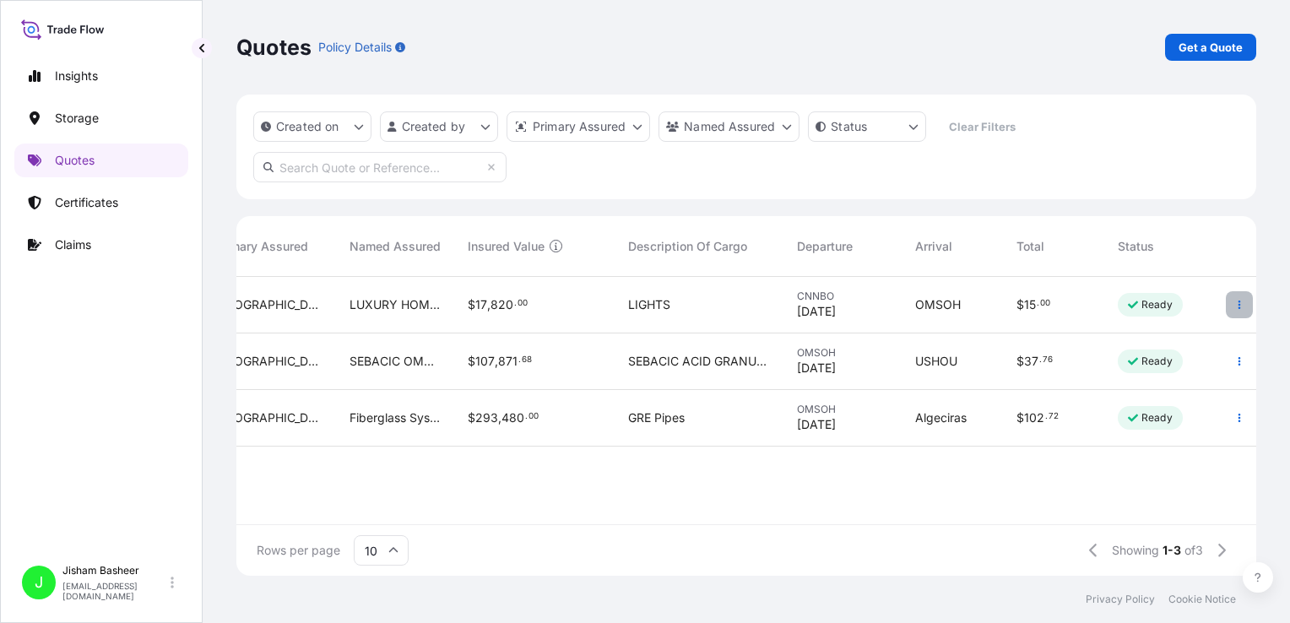
click at [882, 301] on icon "button" at bounding box center [1239, 305] width 10 height 10
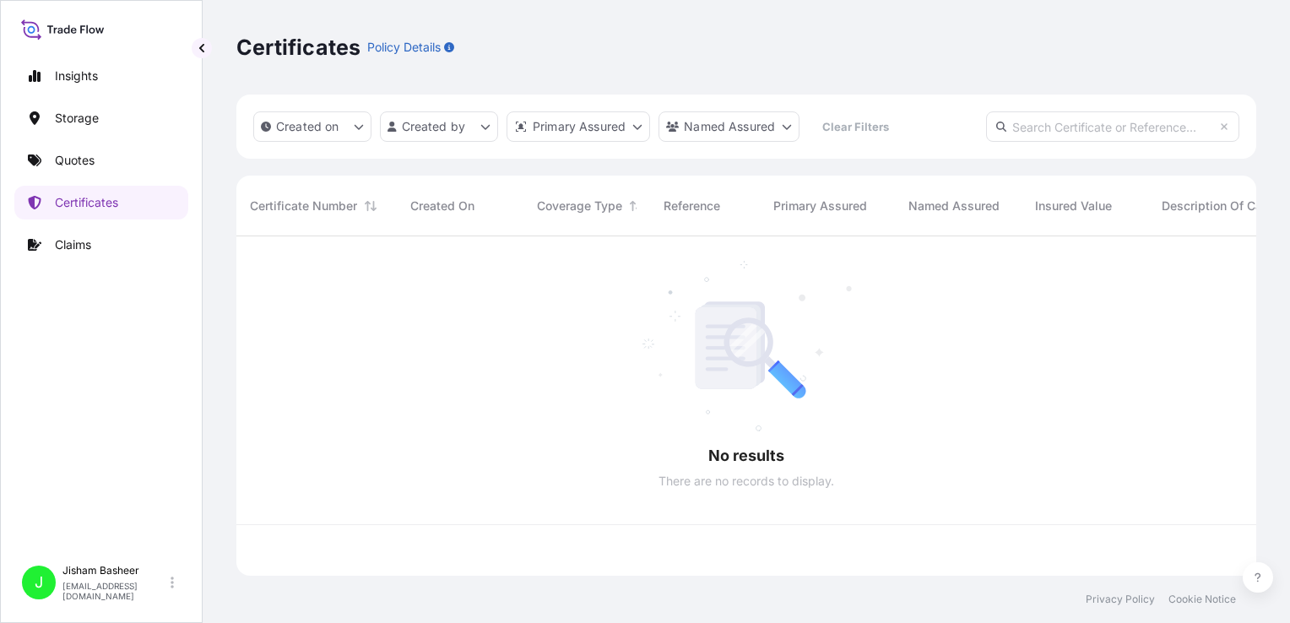
scroll to position [336, 1006]
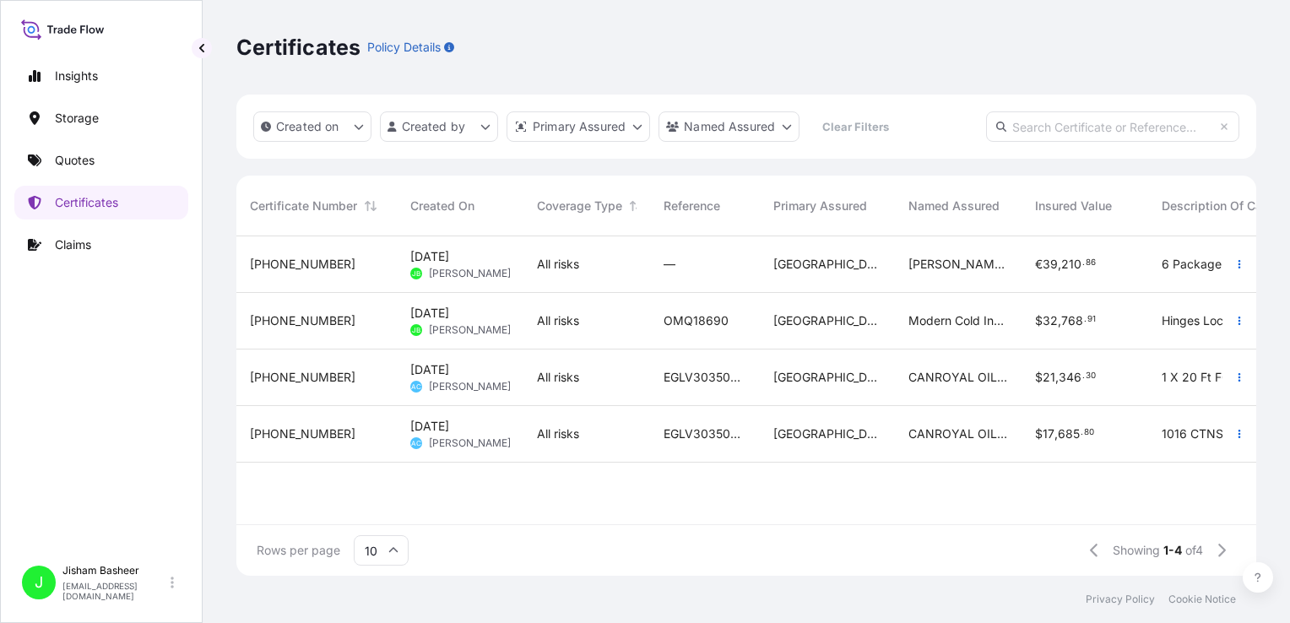
click at [449, 317] on span "[DATE]" at bounding box center [429, 313] width 39 height 17
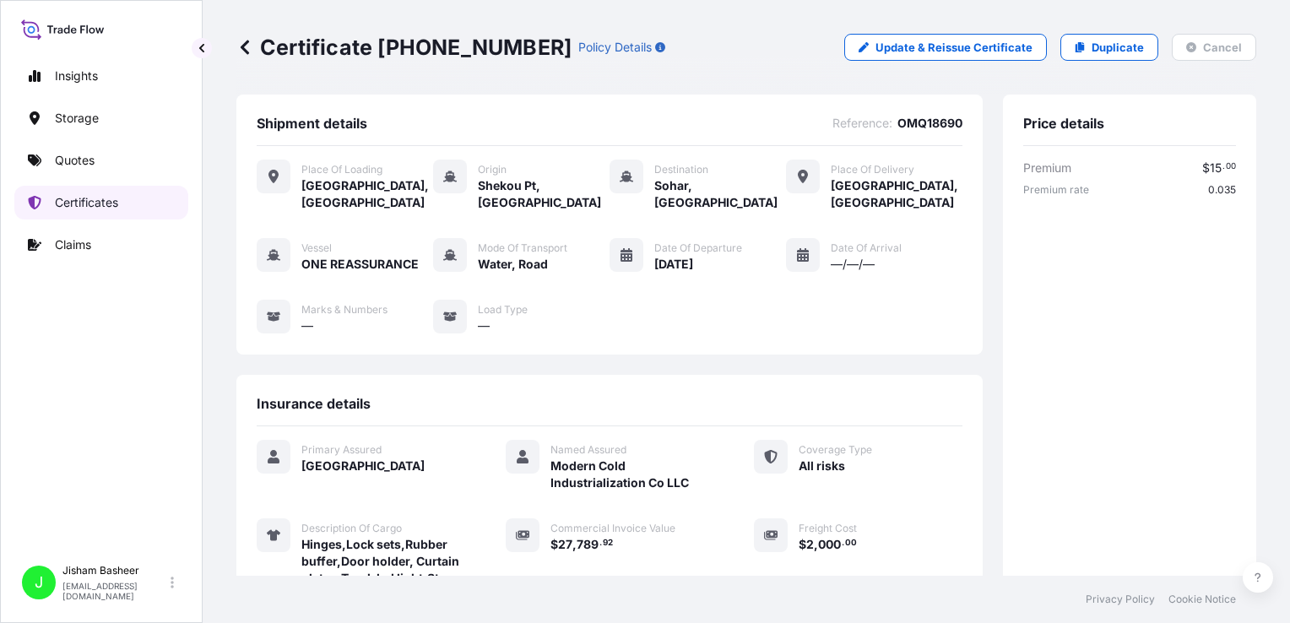
click at [90, 194] on p "Certificates" at bounding box center [86, 202] width 63 height 17
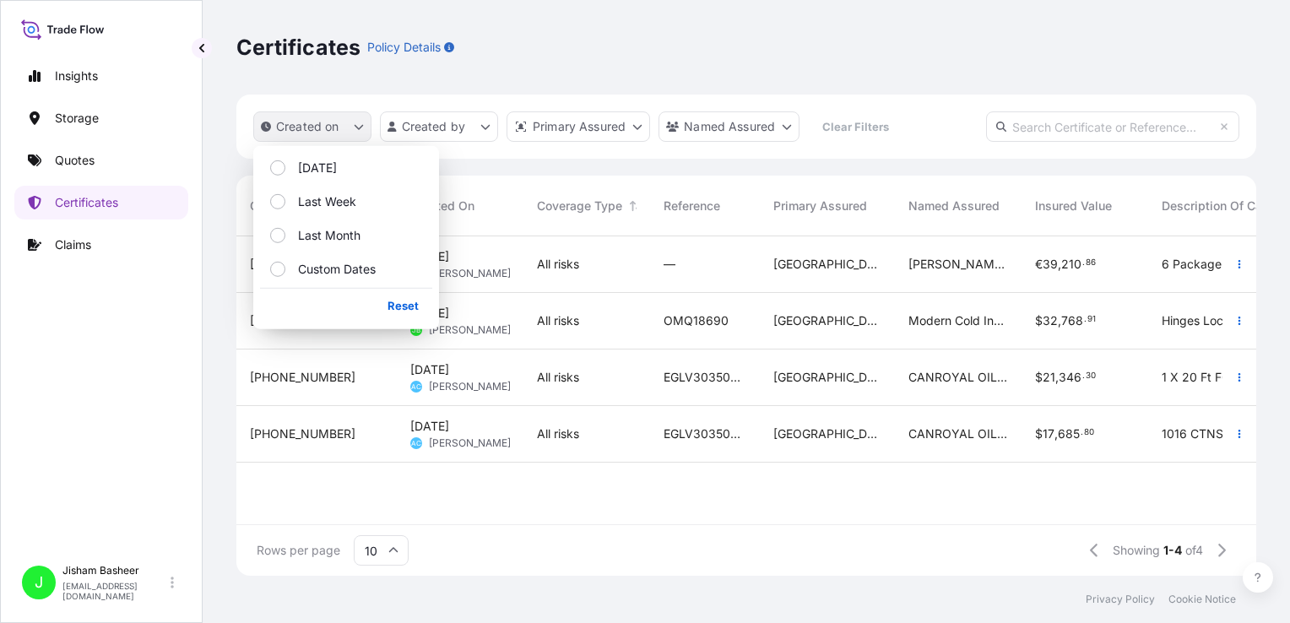
click at [342, 128] on button "Created on" at bounding box center [312, 126] width 118 height 30
click at [328, 162] on p "[DATE]" at bounding box center [317, 168] width 39 height 17
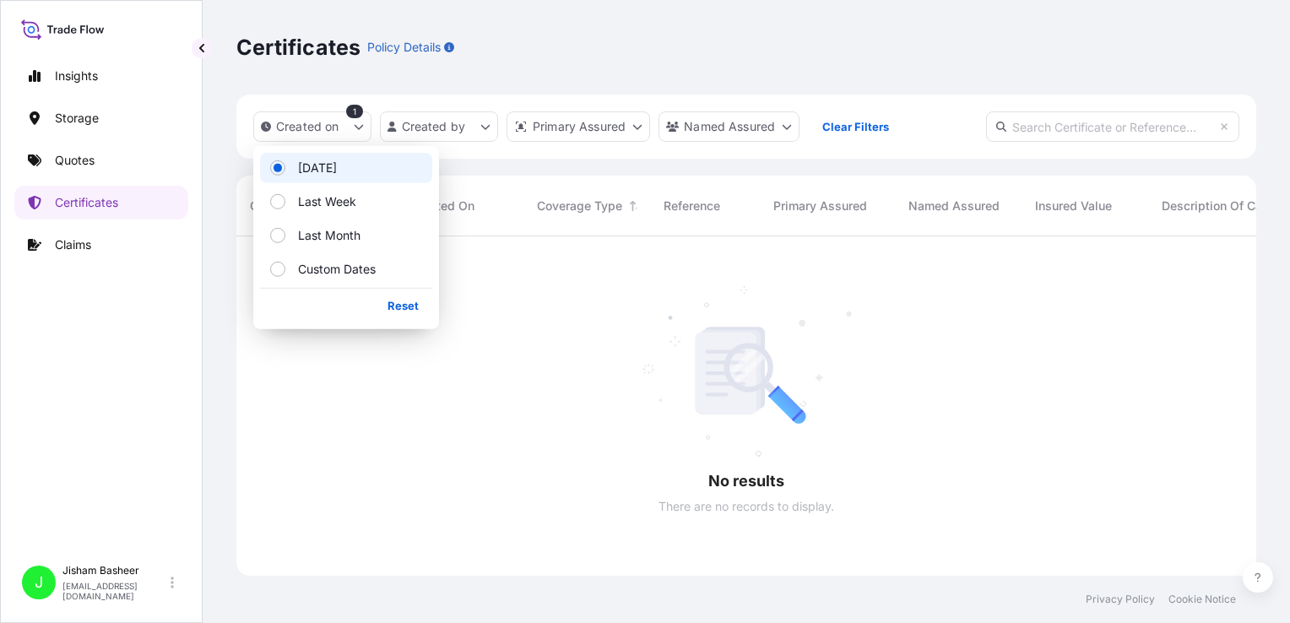
scroll to position [388, 1006]
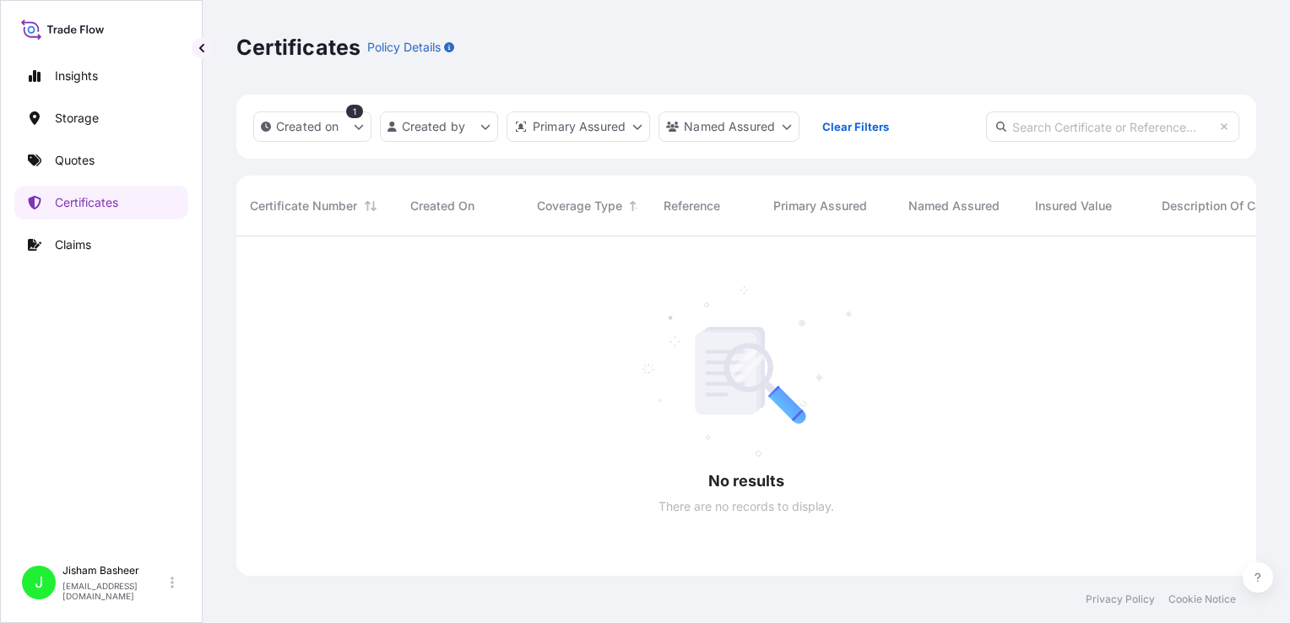
click at [648, 356] on div at bounding box center [958, 405] width 1444 height 339
click at [351, 111] on div "1" at bounding box center [354, 112] width 17 height 14
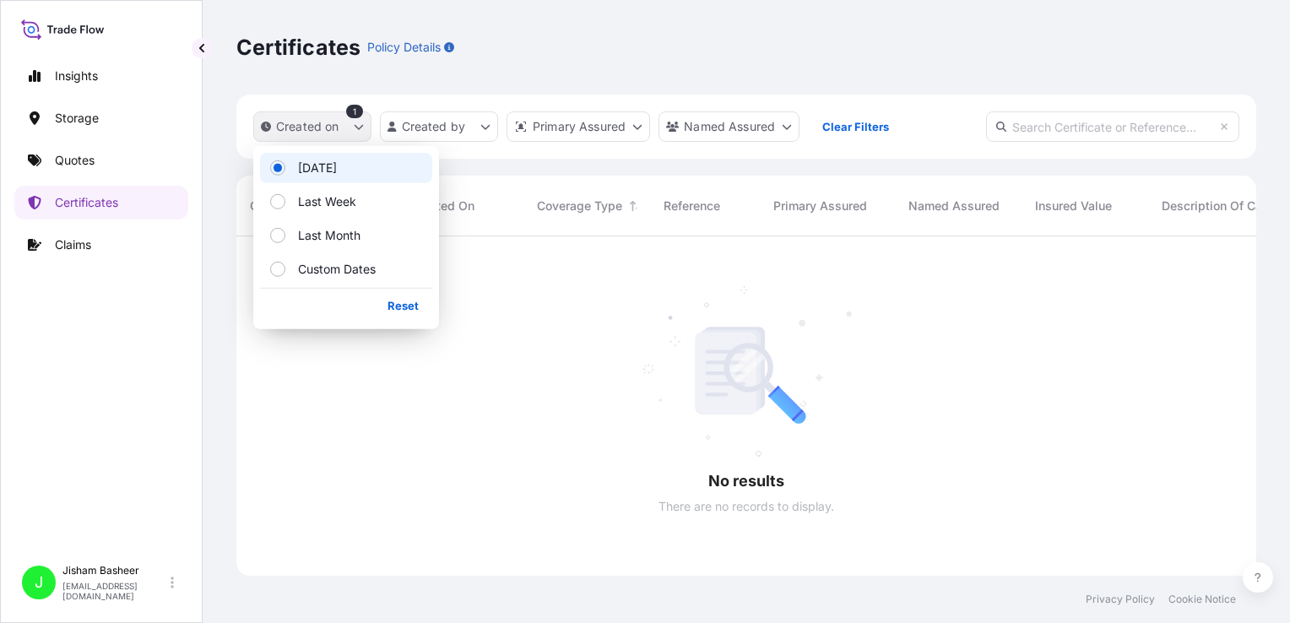
click at [342, 117] on button "Created on" at bounding box center [312, 126] width 118 height 30
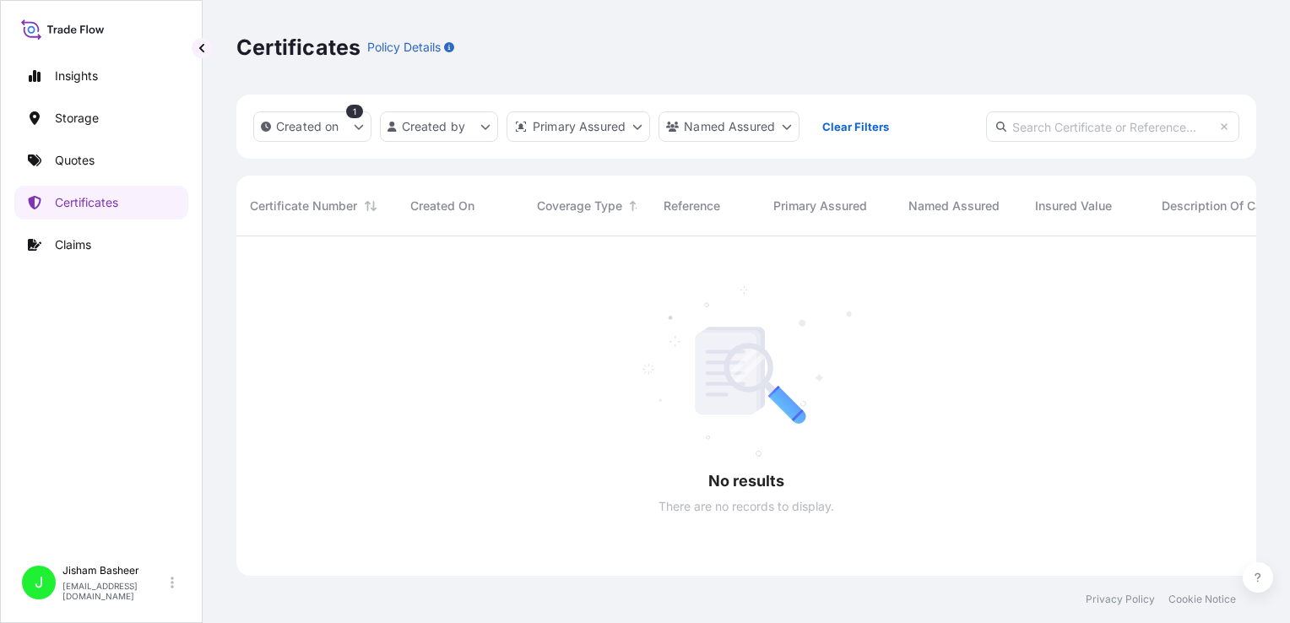
click at [585, 437] on div at bounding box center [958, 405] width 1444 height 339
click at [118, 149] on link "Quotes" at bounding box center [101, 161] width 174 height 34
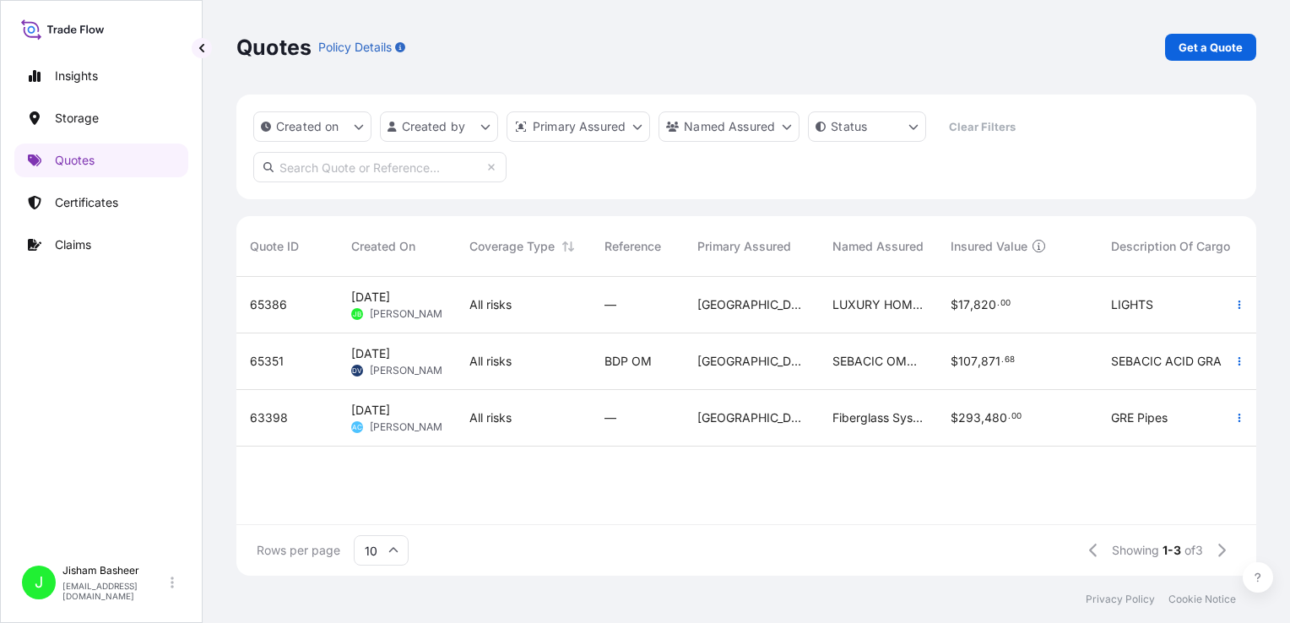
click at [290, 300] on div "65386" at bounding box center [287, 304] width 74 height 17
select select "Water"
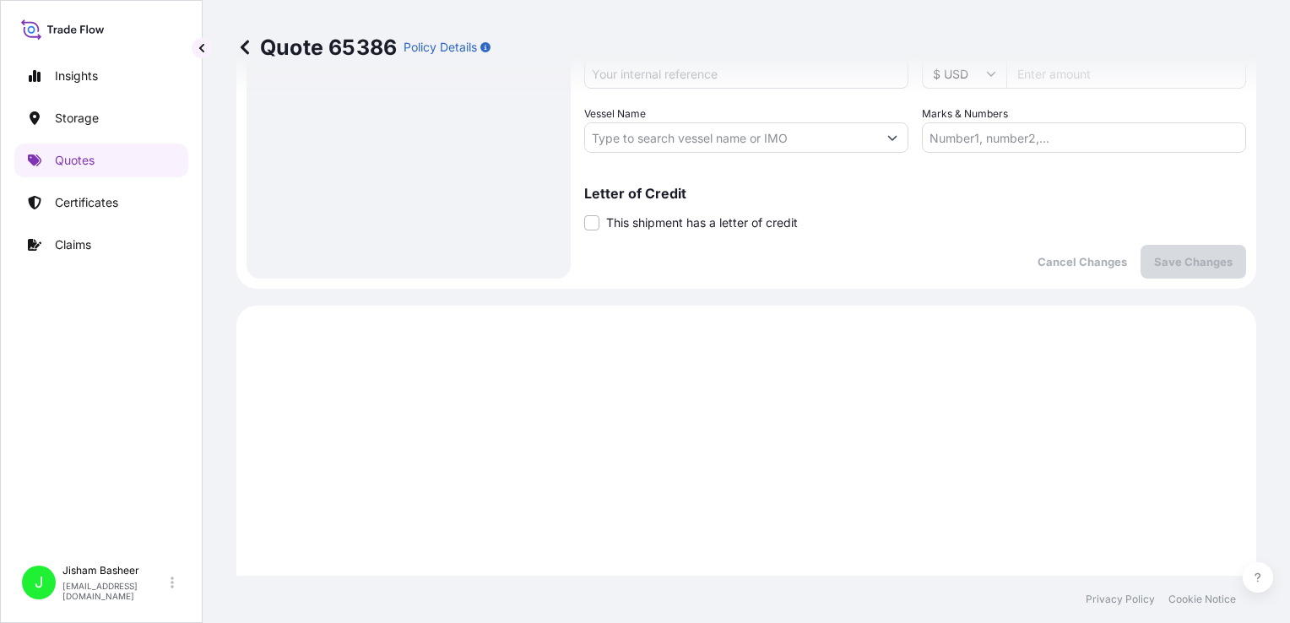
scroll to position [603, 0]
click at [815, 138] on input "Vessel Name" at bounding box center [731, 138] width 292 height 30
type input "E"
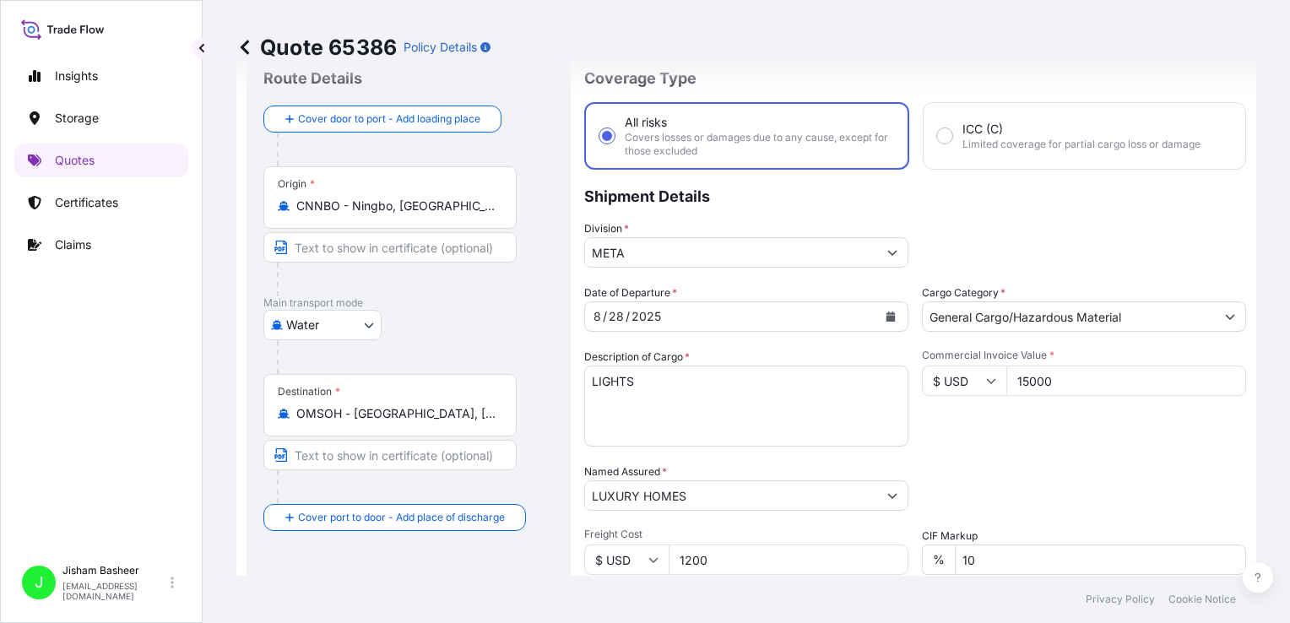
scroll to position [0, 0]
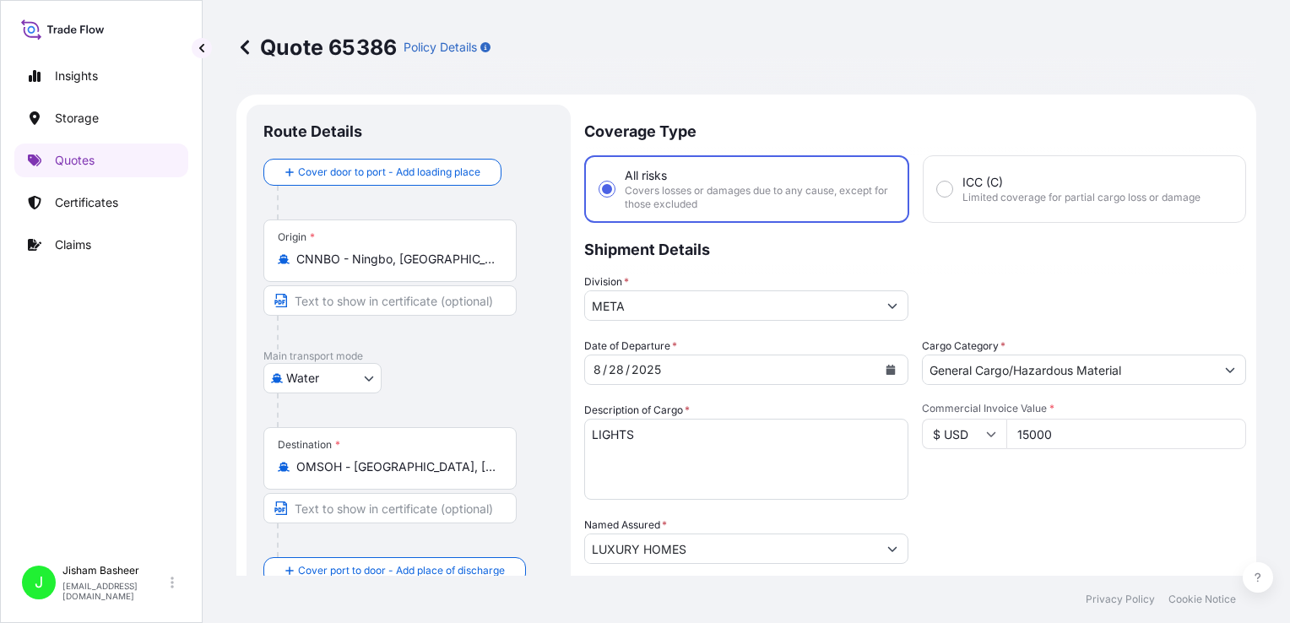
click at [245, 46] on icon at bounding box center [244, 47] width 17 height 17
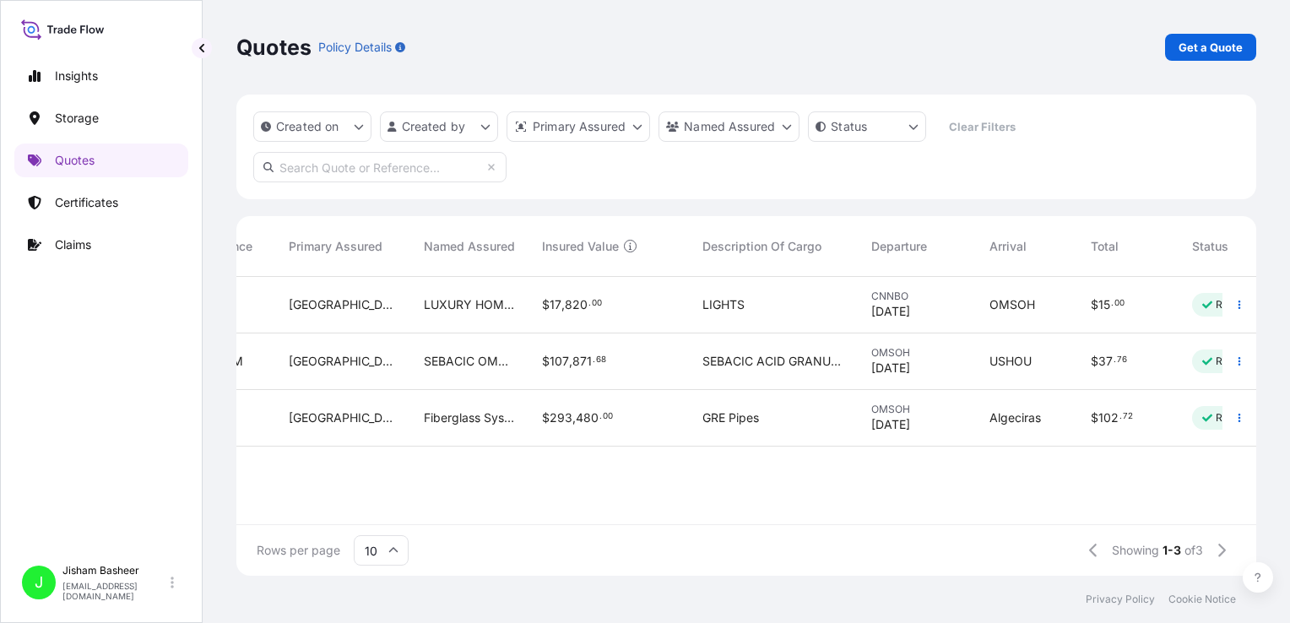
scroll to position [0, 483]
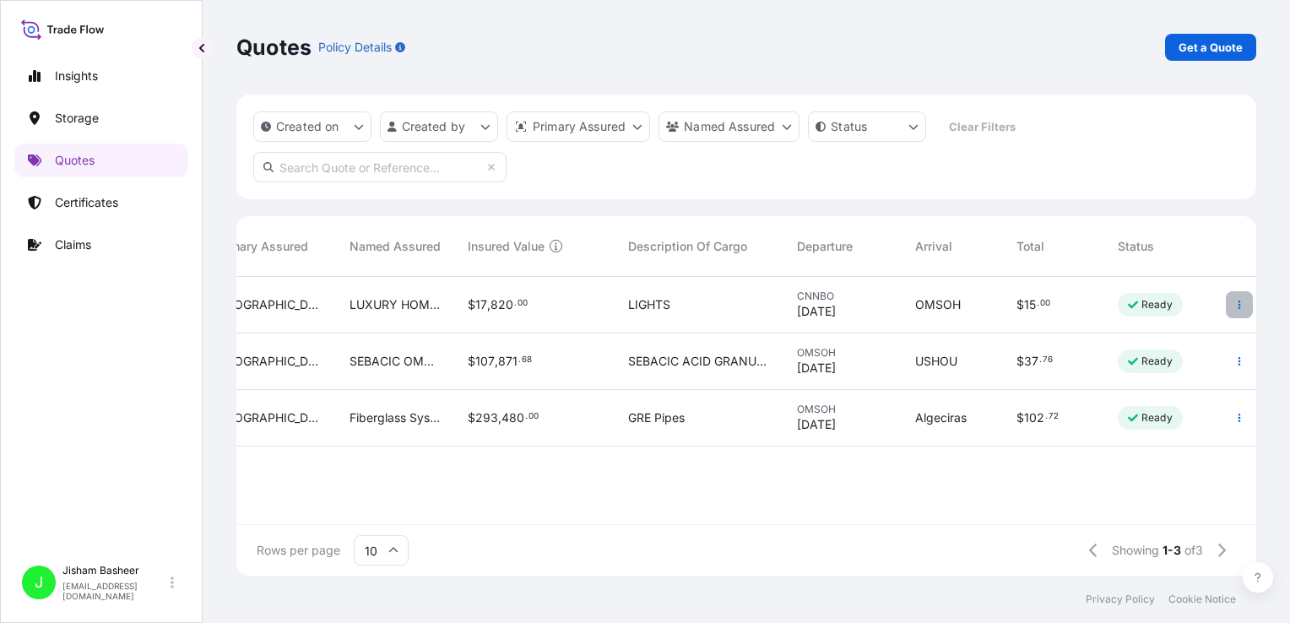
click at [882, 304] on icon "button" at bounding box center [1239, 305] width 10 height 10
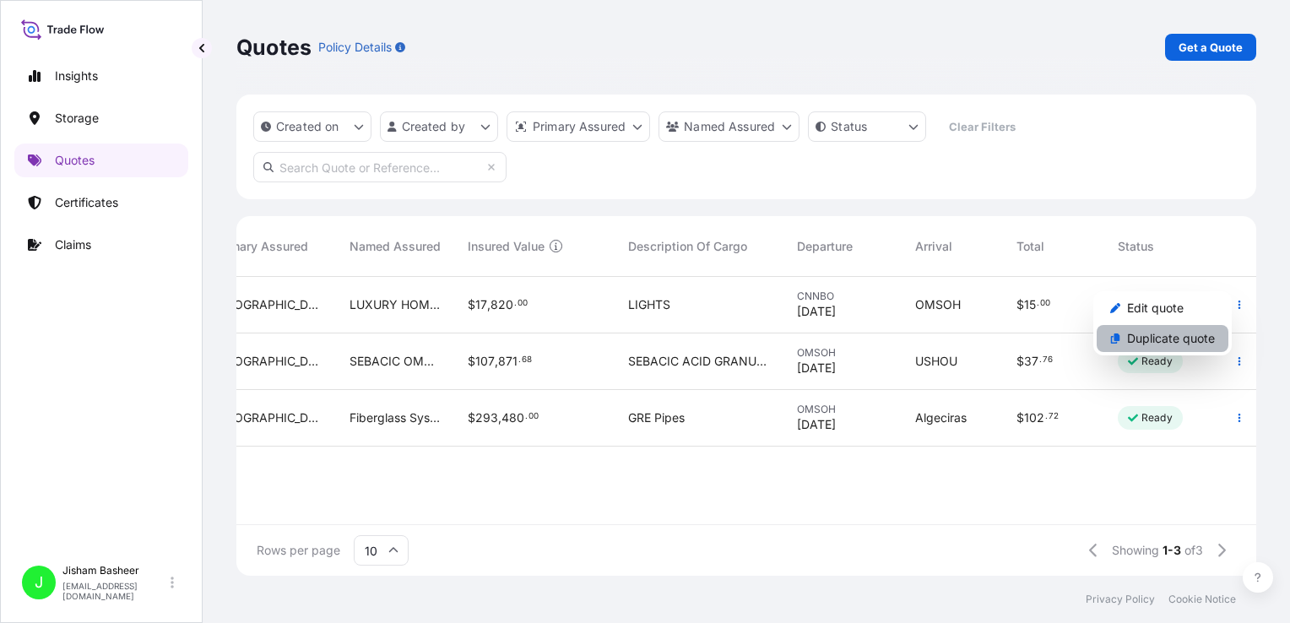
click at [882, 342] on p "Duplicate quote" at bounding box center [1171, 338] width 88 height 17
select select "Water"
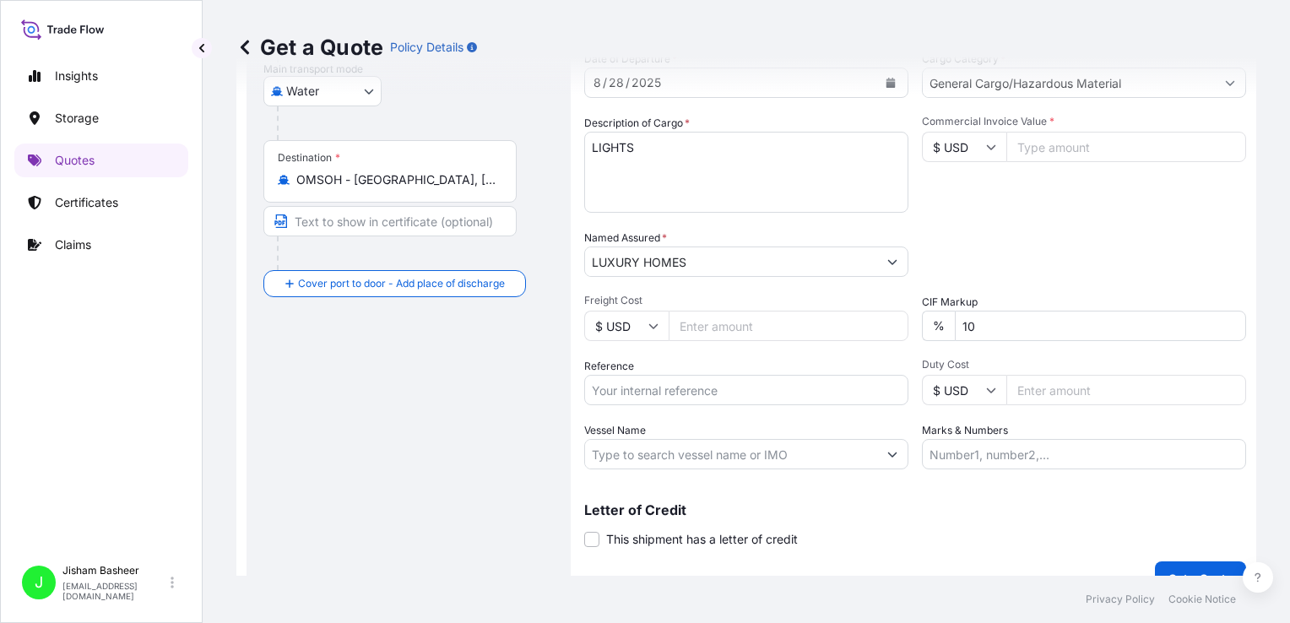
scroll to position [314, 0]
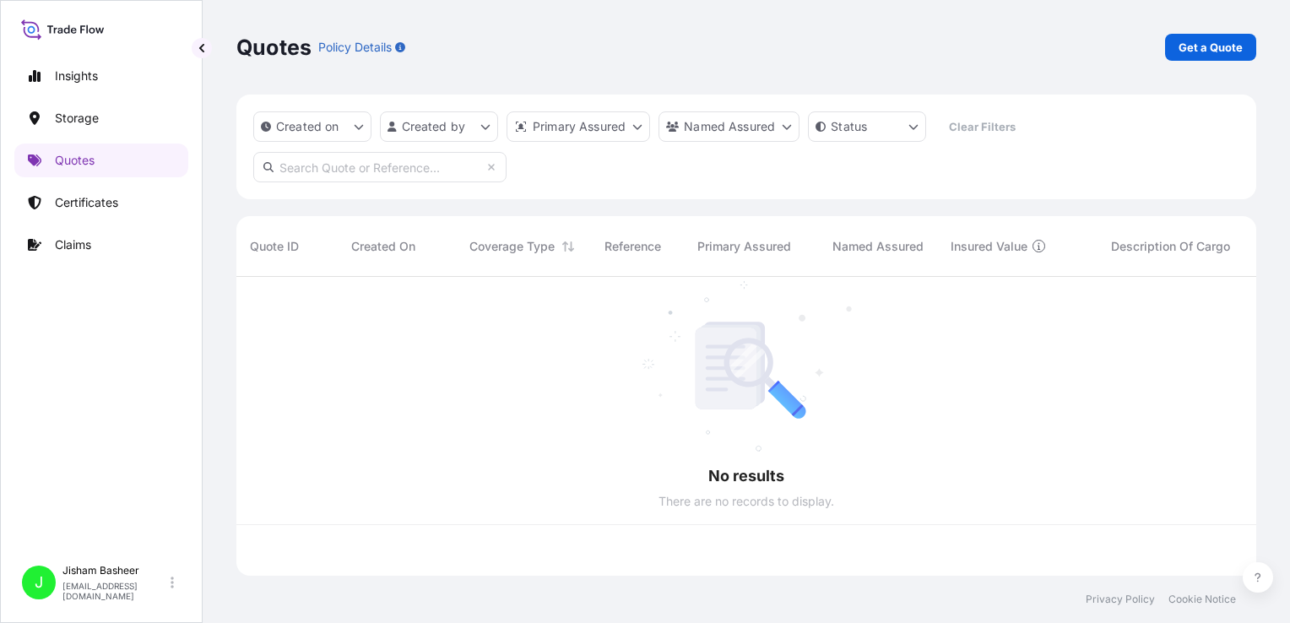
scroll to position [296, 1006]
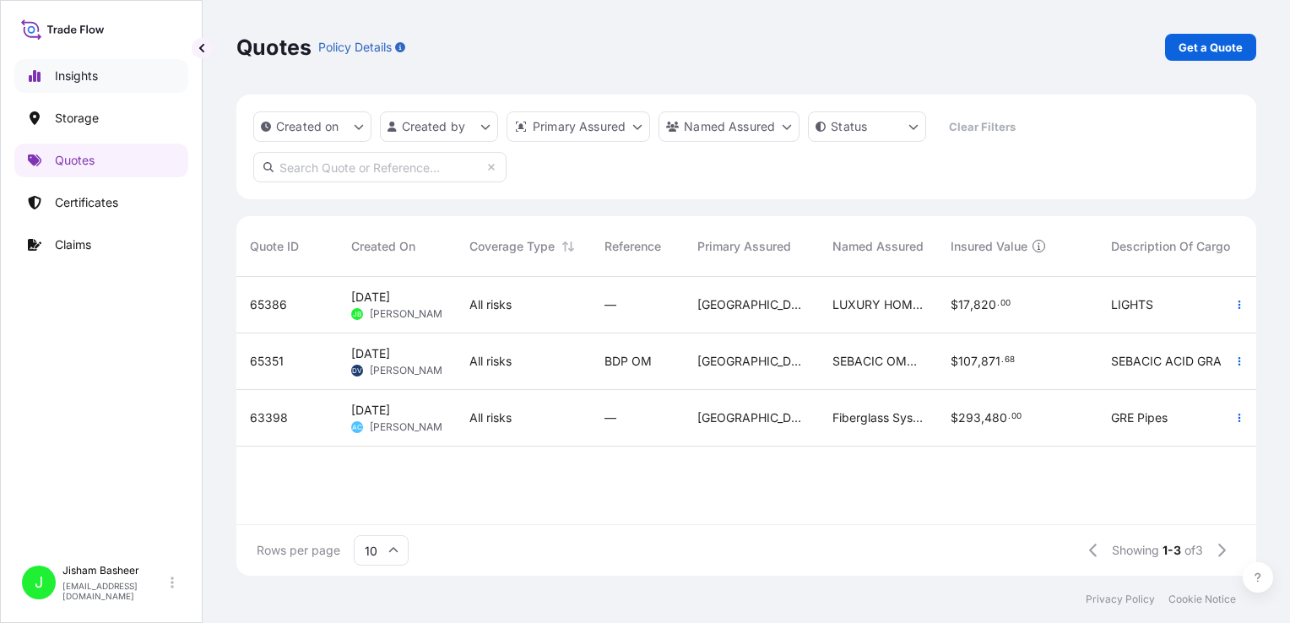
click at [116, 73] on link "Insights" at bounding box center [101, 76] width 174 height 34
select select "2025"
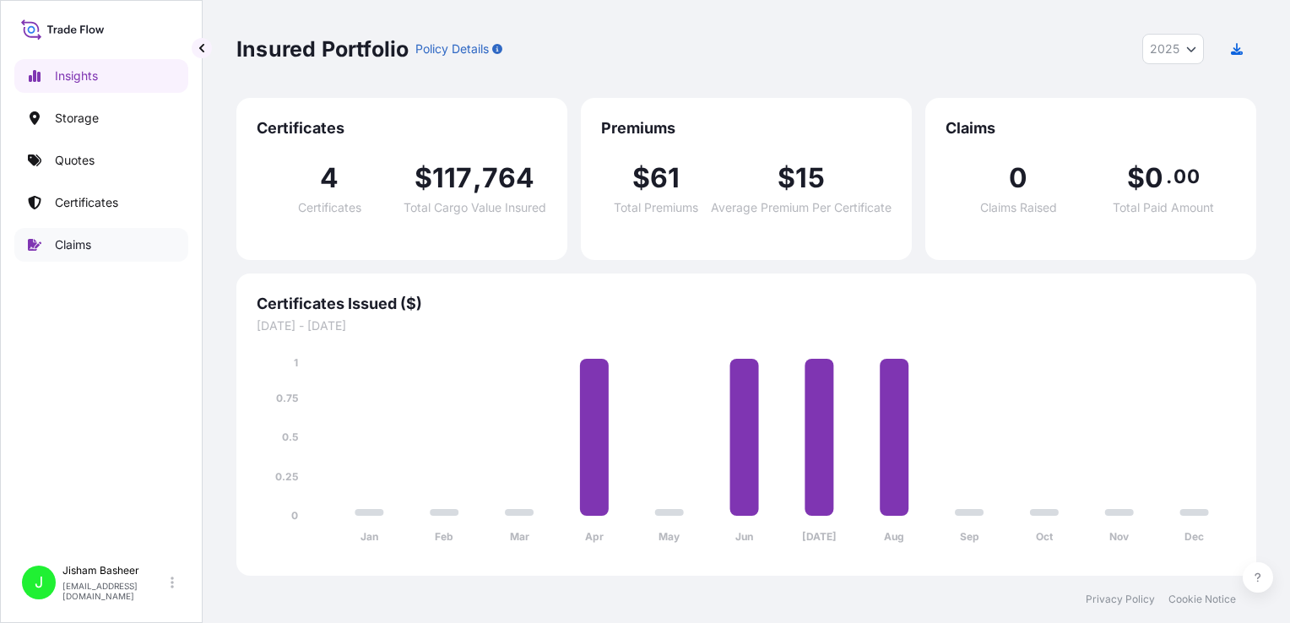
click at [107, 255] on link "Claims" at bounding box center [101, 245] width 174 height 34
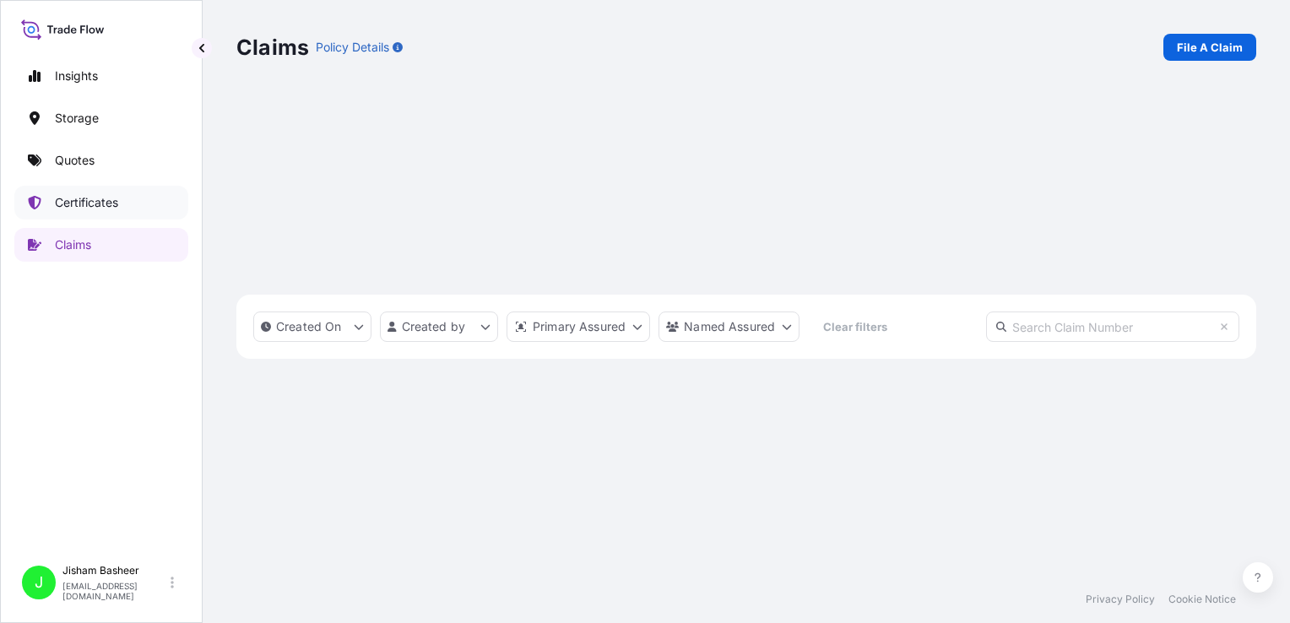
scroll to position [388, 1006]
click at [100, 208] on p "Certificates" at bounding box center [86, 202] width 63 height 17
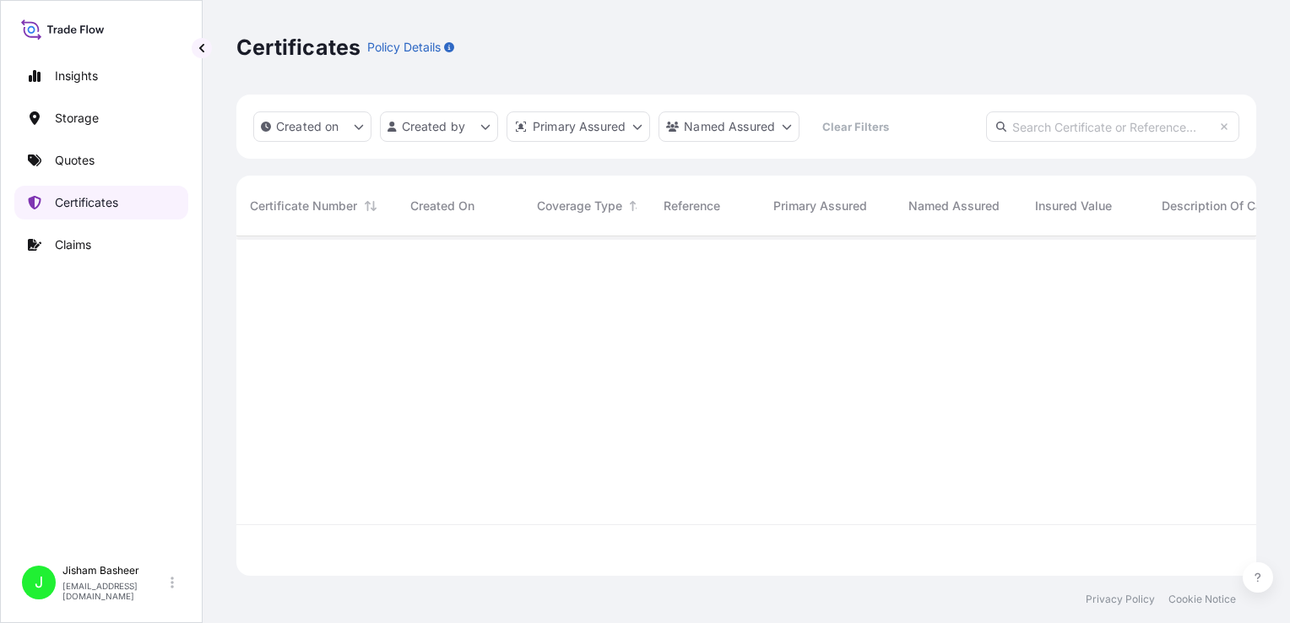
scroll to position [336, 1006]
